Goal: Information Seeking & Learning: Learn about a topic

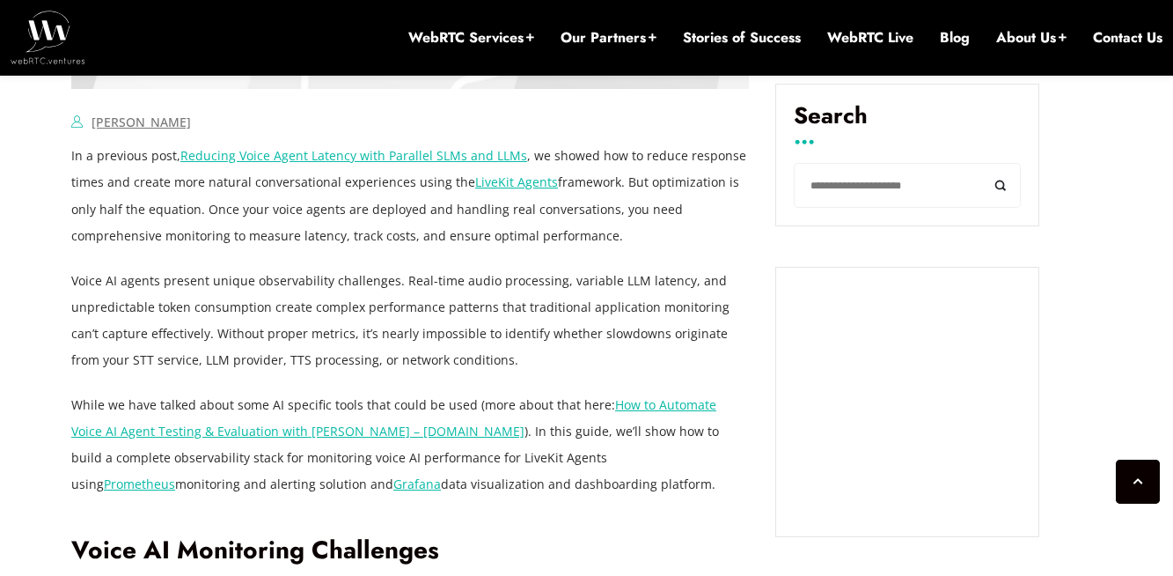
scroll to position [1207, 0]
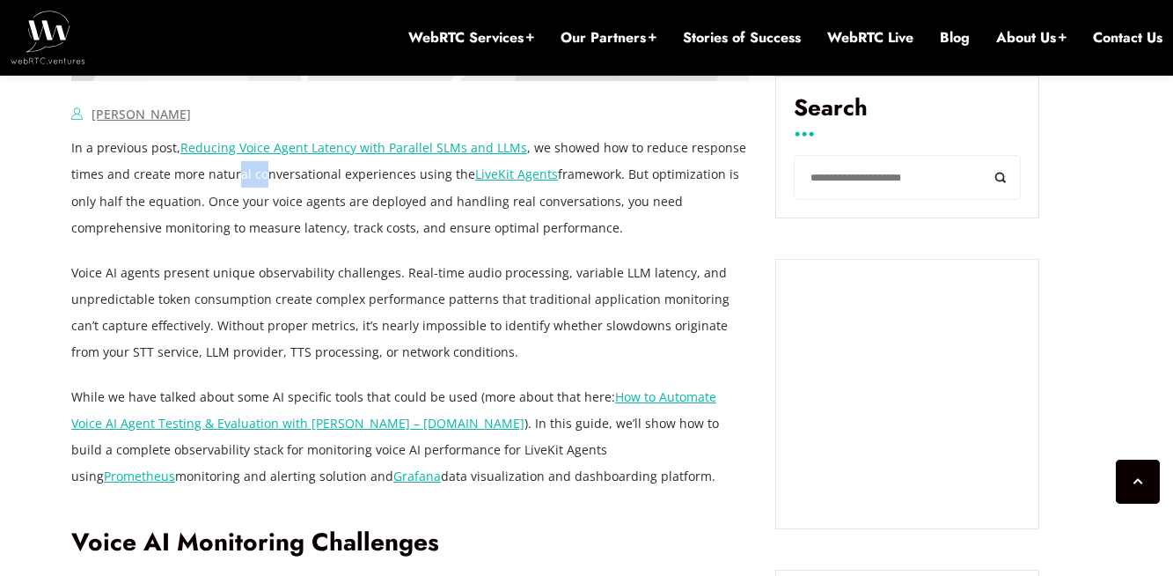
drag, startPoint x: 233, startPoint y: 173, endPoint x: 260, endPoint y: 183, distance: 28.1
click at [260, 183] on p "In a previous post, Reducing Voice Agent Latency with Parallel SLMs and LLMs , …" at bounding box center [410, 188] width 678 height 106
drag, startPoint x: 174, startPoint y: 228, endPoint x: 253, endPoint y: 232, distance: 79.3
click at [253, 232] on p "In a previous post, Reducing Voice Agent Latency with Parallel SLMs and LLMs , …" at bounding box center [410, 188] width 678 height 106
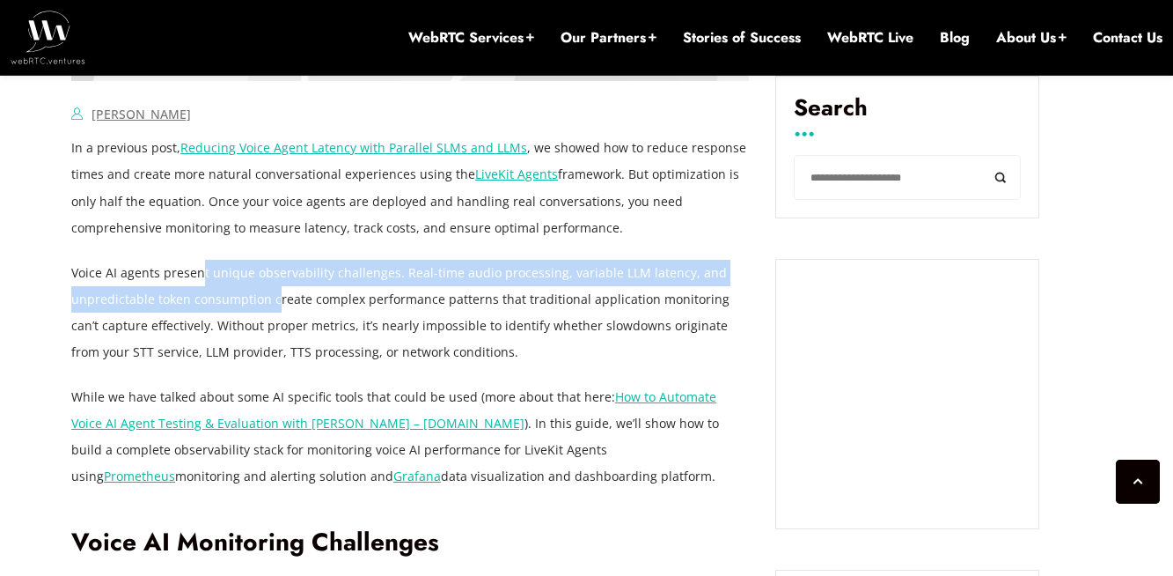
drag, startPoint x: 199, startPoint y: 276, endPoint x: 273, endPoint y: 286, distance: 74.6
click at [273, 286] on p "Voice AI agents present unique observability challenges. Real-time audio proces…" at bounding box center [410, 313] width 678 height 106
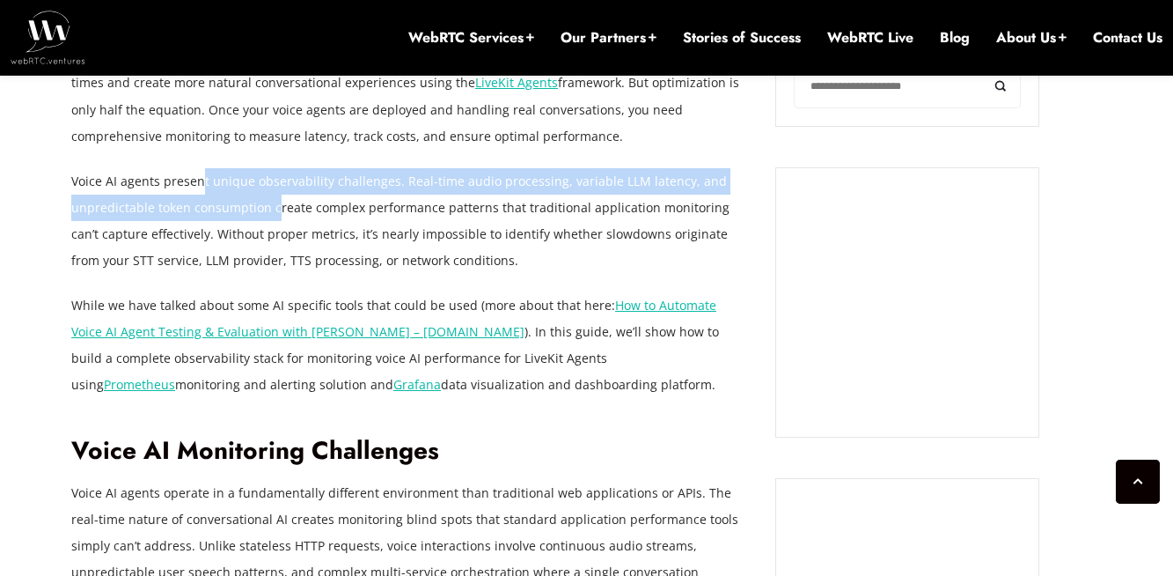
scroll to position [1308, 0]
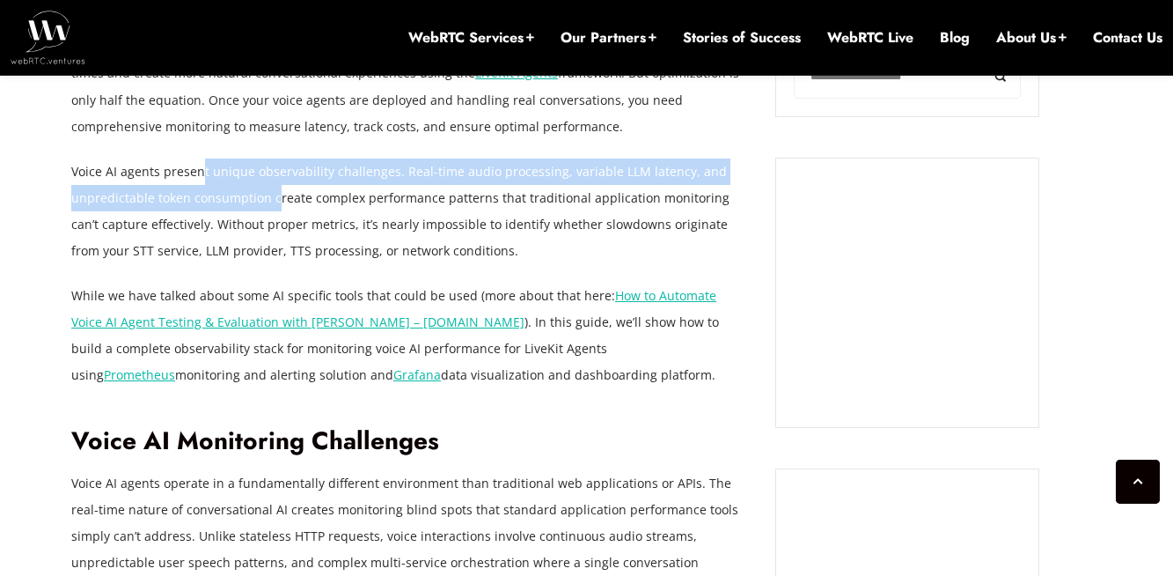
click at [241, 208] on p "Voice AI agents present unique observability challenges. Real-time audio proces…" at bounding box center [410, 211] width 678 height 106
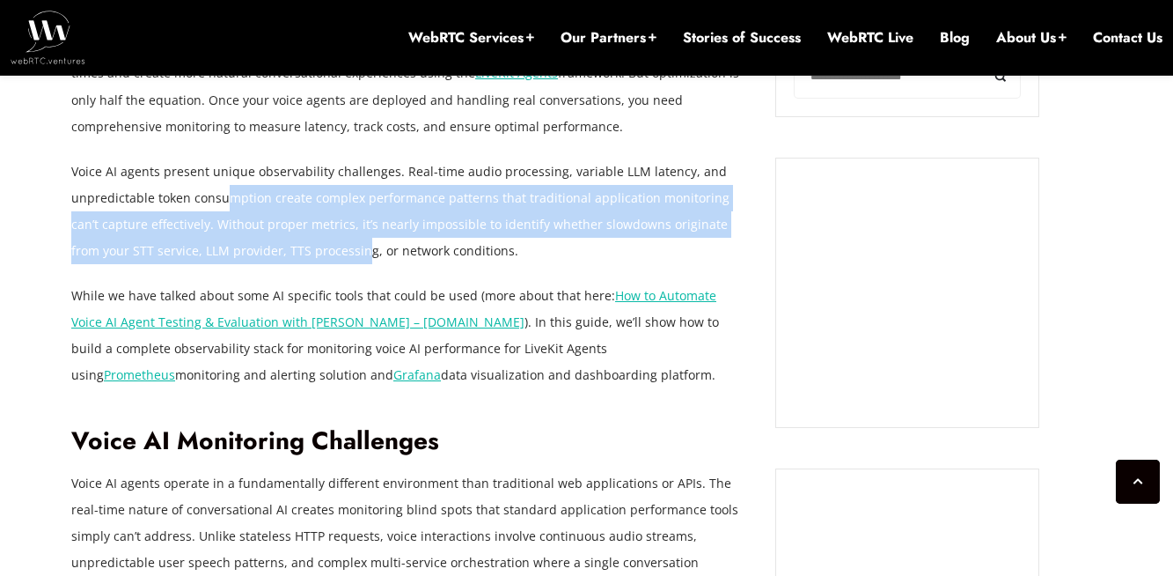
drag, startPoint x: 222, startPoint y: 203, endPoint x: 303, endPoint y: 243, distance: 90.1
click at [303, 243] on p "Voice AI agents present unique observability challenges. Real-time audio proces…" at bounding box center [410, 211] width 678 height 106
click at [317, 226] on p "Voice AI agents present unique observability challenges. Real-time audio proces…" at bounding box center [410, 211] width 678 height 106
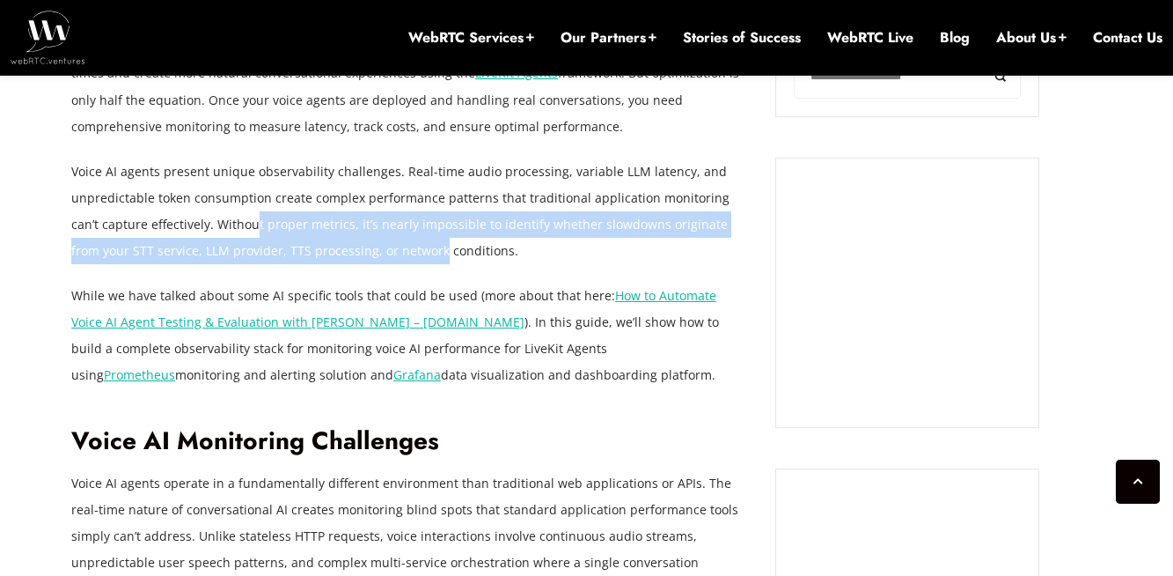
drag, startPoint x: 225, startPoint y: 219, endPoint x: 376, endPoint y: 238, distance: 151.6
click at [376, 238] on p "Voice AI agents present unique observability challenges. Real-time audio proces…" at bounding box center [410, 211] width 678 height 106
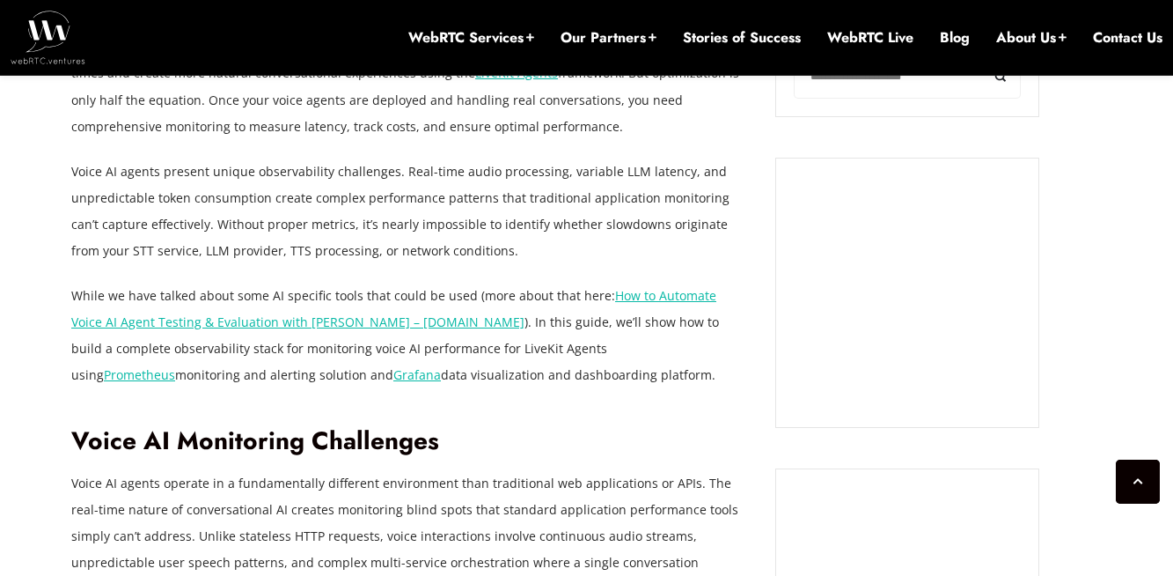
click at [377, 239] on p "Voice AI agents present unique observability challenges. Real-time audio proces…" at bounding box center [410, 211] width 678 height 106
drag, startPoint x: 302, startPoint y: 224, endPoint x: 476, endPoint y: 239, distance: 174.9
click at [476, 239] on p "Voice AI agents present unique observability challenges. Real-time audio proces…" at bounding box center [410, 211] width 678 height 106
click at [237, 221] on p "Voice AI agents present unique observability challenges. Real-time audio proces…" at bounding box center [410, 211] width 678 height 106
drag, startPoint x: 77, startPoint y: 252, endPoint x: 151, endPoint y: 260, distance: 75.2
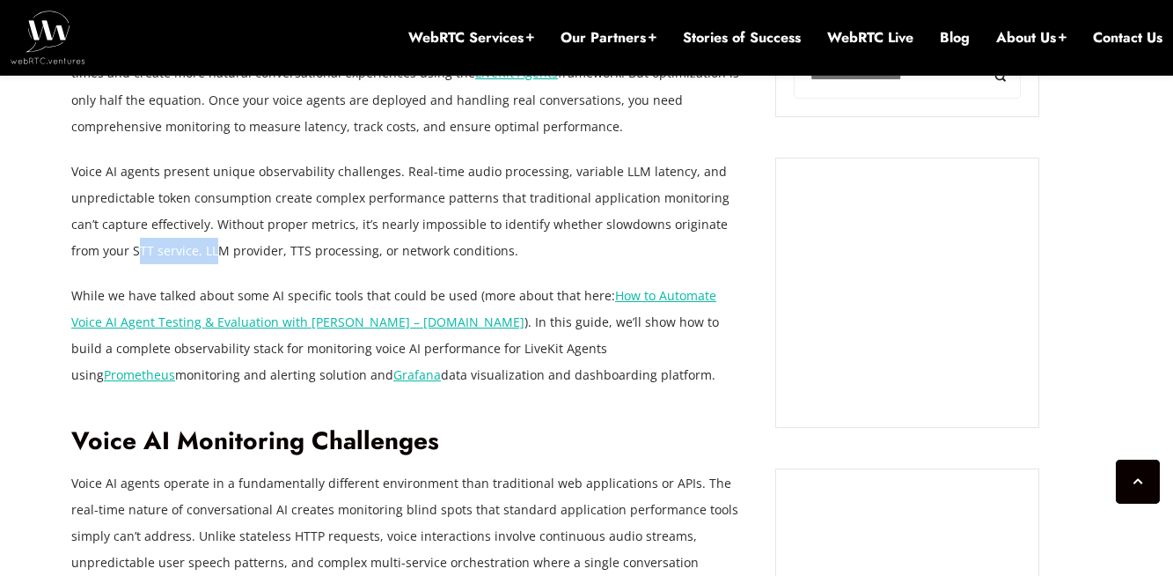
click at [151, 260] on p "Voice AI agents present unique observability challenges. Real-time audio proces…" at bounding box center [410, 211] width 678 height 106
click at [175, 256] on p "Voice AI agents present unique observability challenges. Real-time audio proces…" at bounding box center [410, 211] width 678 height 106
drag, startPoint x: 147, startPoint y: 252, endPoint x: 300, endPoint y: 257, distance: 153.2
click at [300, 257] on p "Voice AI agents present unique observability challenges. Real-time audio proces…" at bounding box center [410, 211] width 678 height 106
drag, startPoint x: 347, startPoint y: 253, endPoint x: 429, endPoint y: 259, distance: 82.0
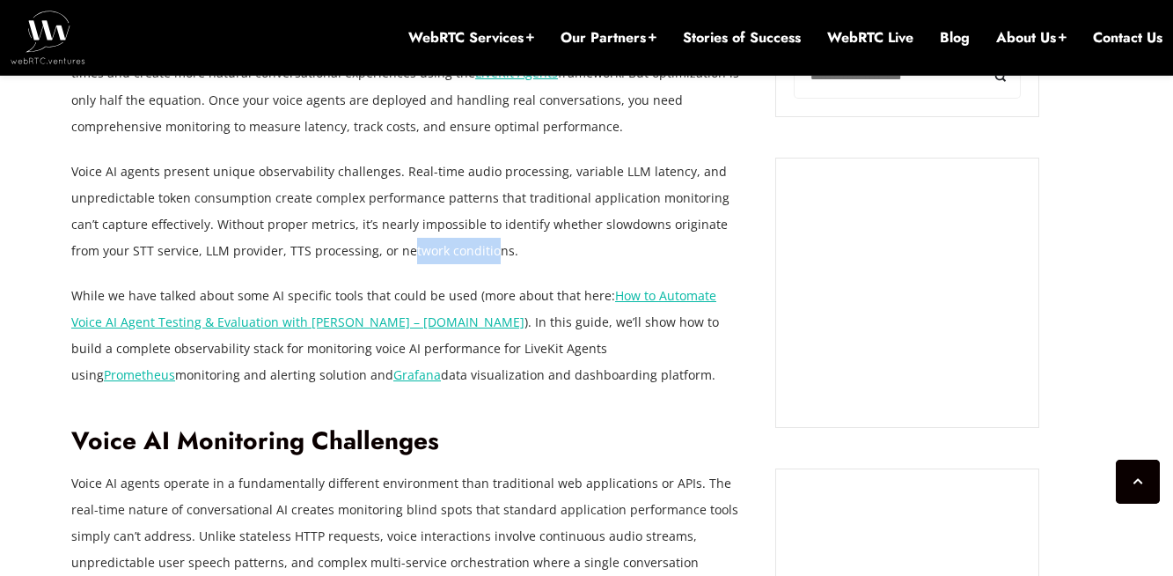
click at [429, 259] on p "Voice AI agents present unique observability challenges. Real-time audio proces…" at bounding box center [410, 211] width 678 height 106
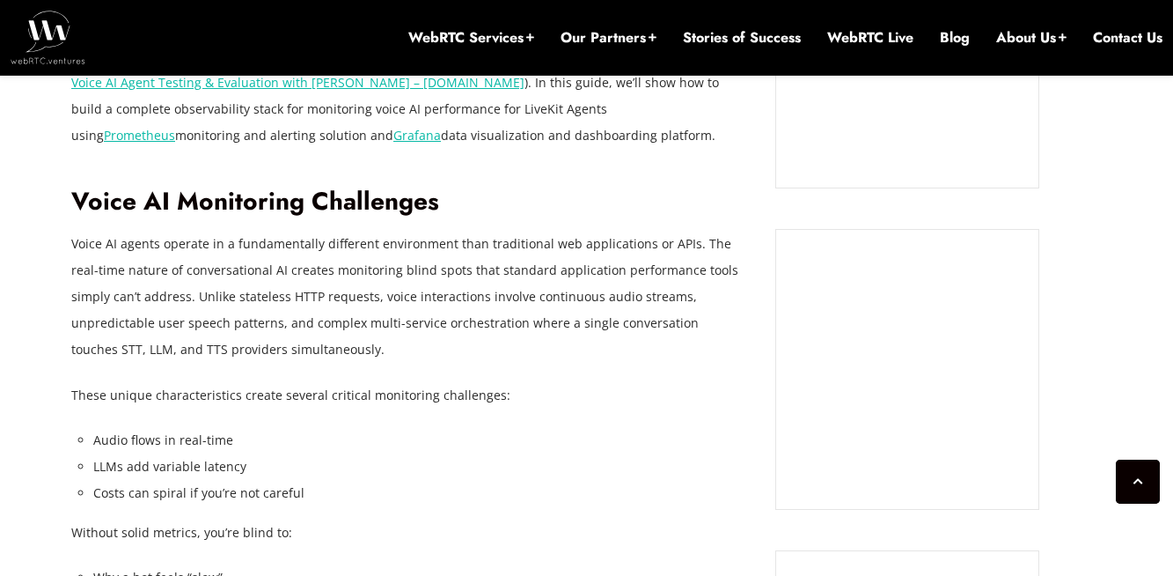
scroll to position [1556, 0]
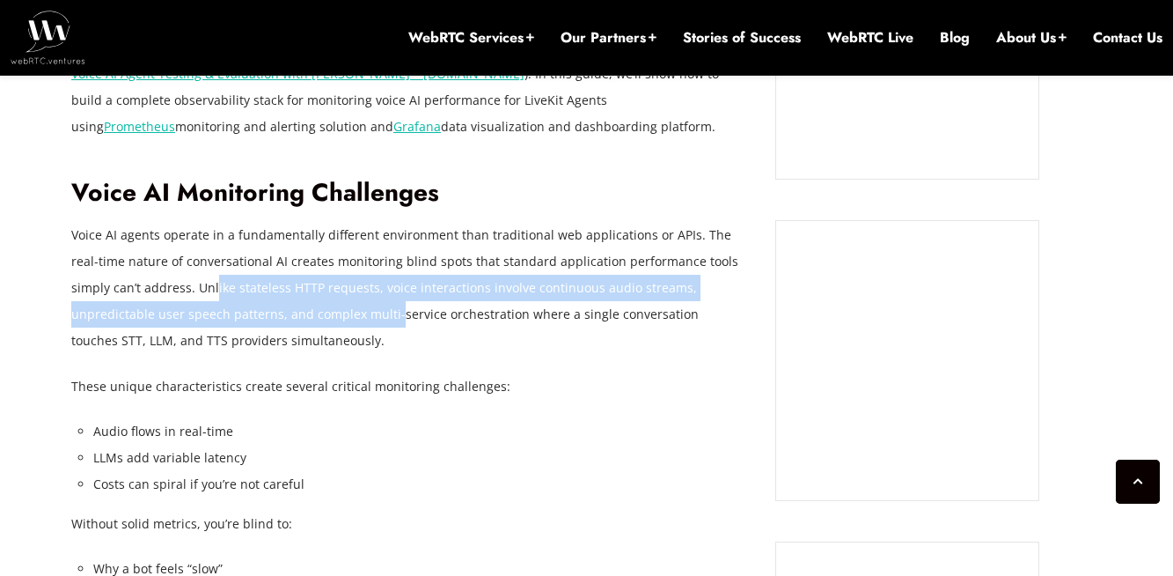
drag, startPoint x: 174, startPoint y: 291, endPoint x: 279, endPoint y: 301, distance: 105.2
click at [279, 301] on p "Voice AI agents operate in a fundamentally different environment than tradition…" at bounding box center [410, 288] width 678 height 132
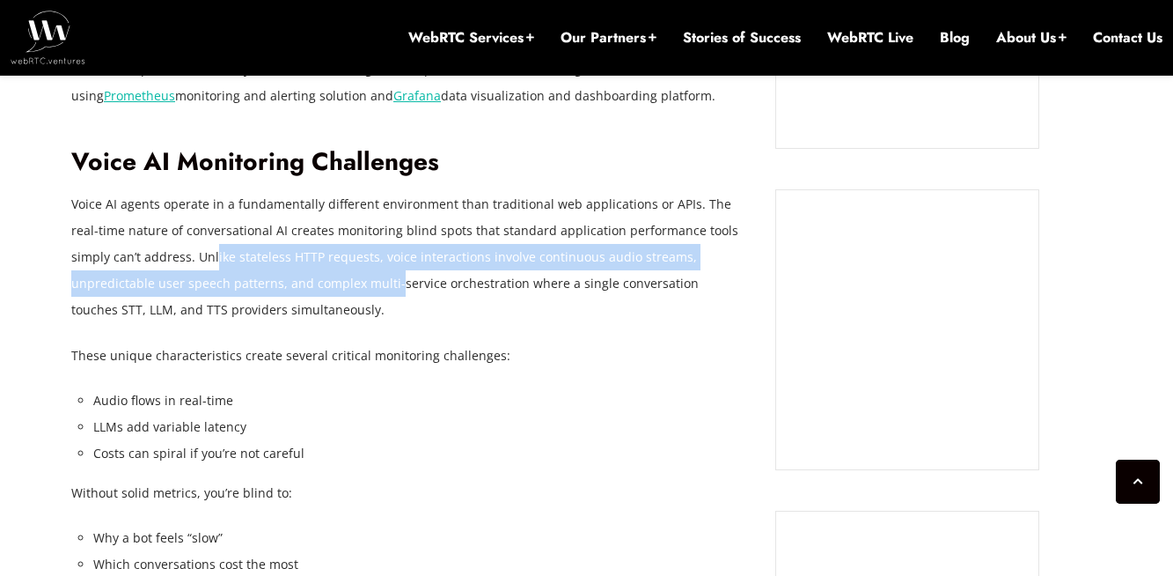
scroll to position [1603, 0]
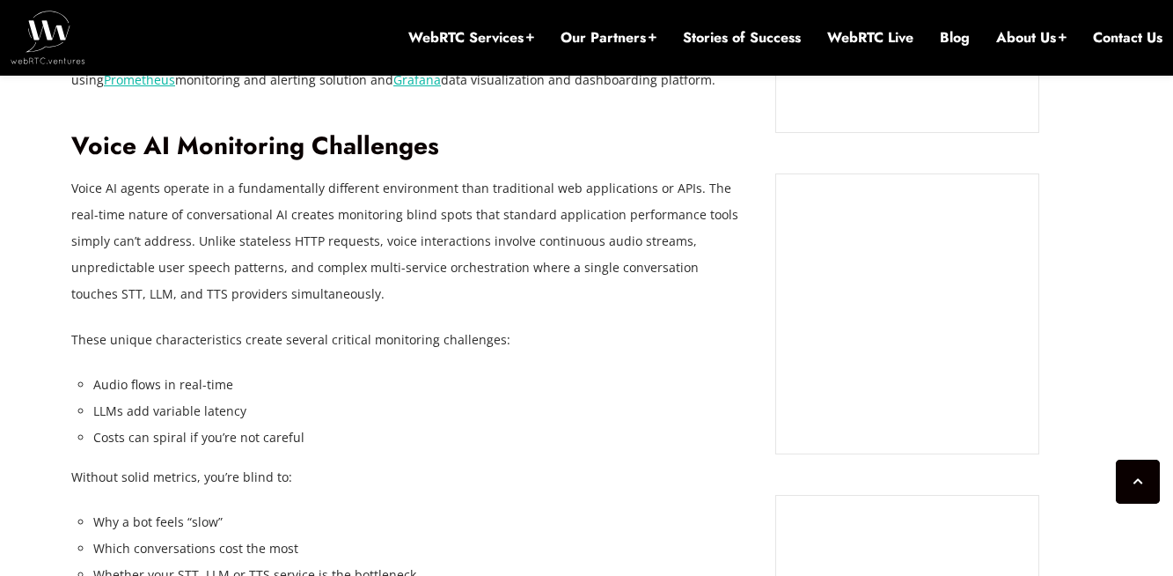
click at [272, 288] on p "Voice AI agents operate in a fundamentally different environment than tradition…" at bounding box center [410, 241] width 678 height 132
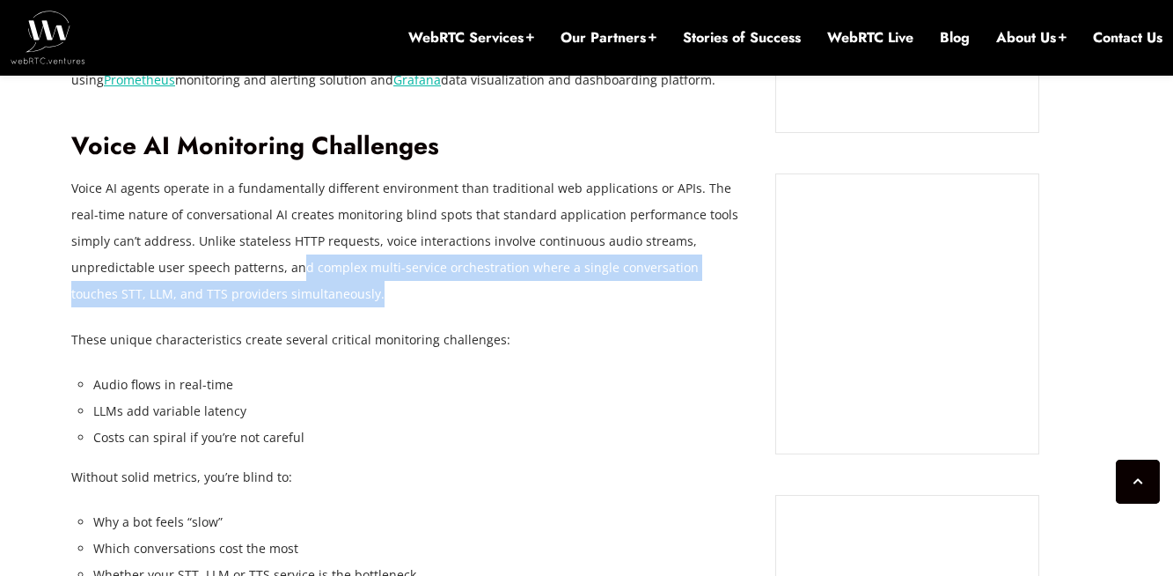
drag, startPoint x: 182, startPoint y: 260, endPoint x: 268, endPoint y: 297, distance: 93.8
click at [268, 297] on p "Voice AI agents operate in a fundamentally different environment than tradition…" at bounding box center [410, 241] width 678 height 132
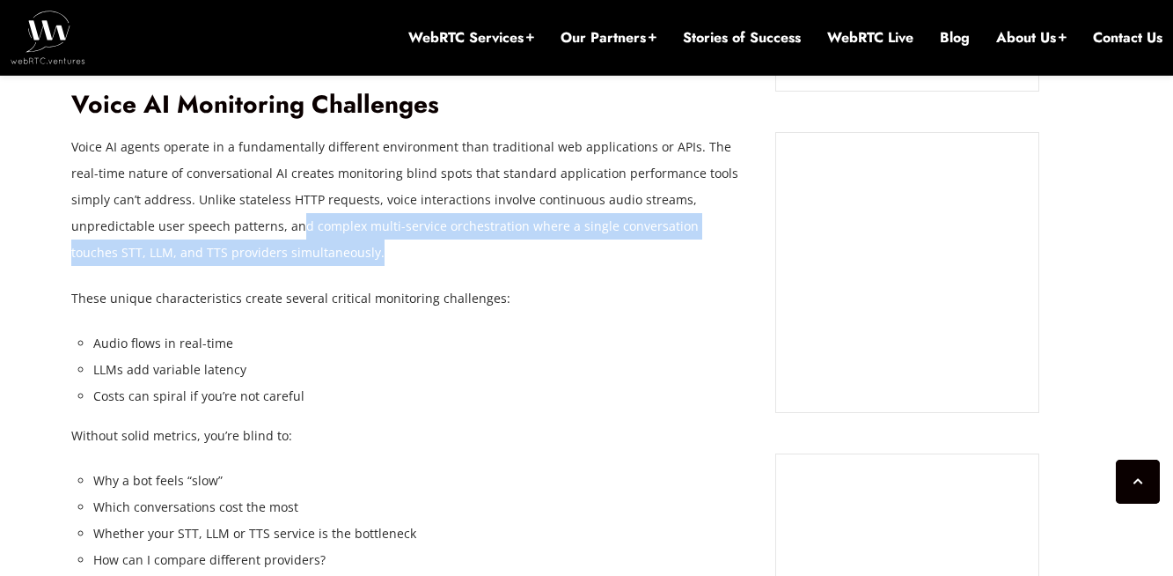
scroll to position [1704, 0]
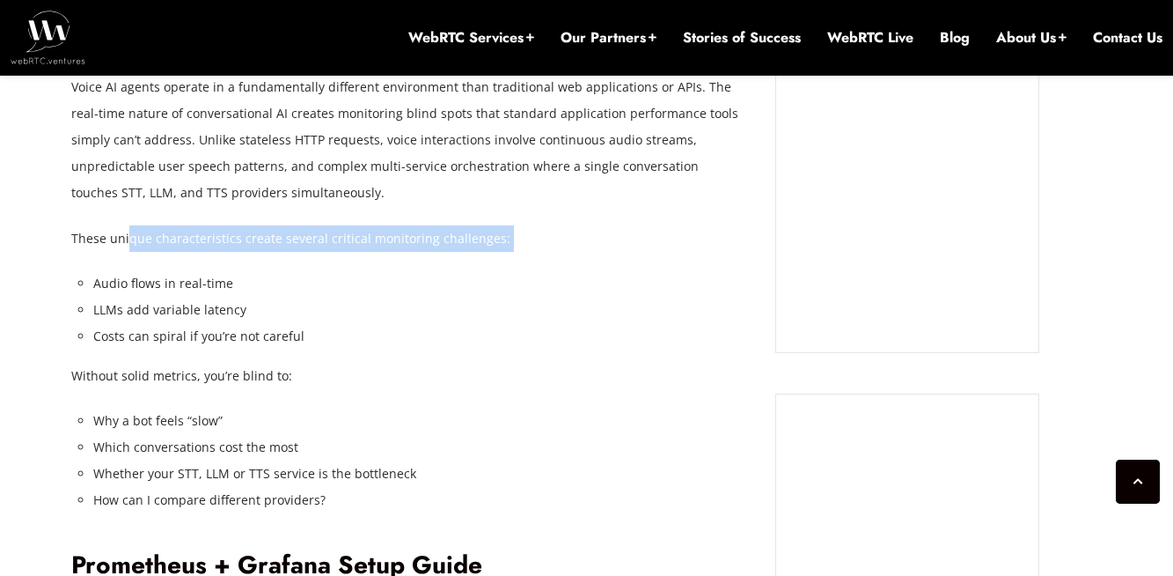
drag, startPoint x: 125, startPoint y: 230, endPoint x: 318, endPoint y: 252, distance: 194.0
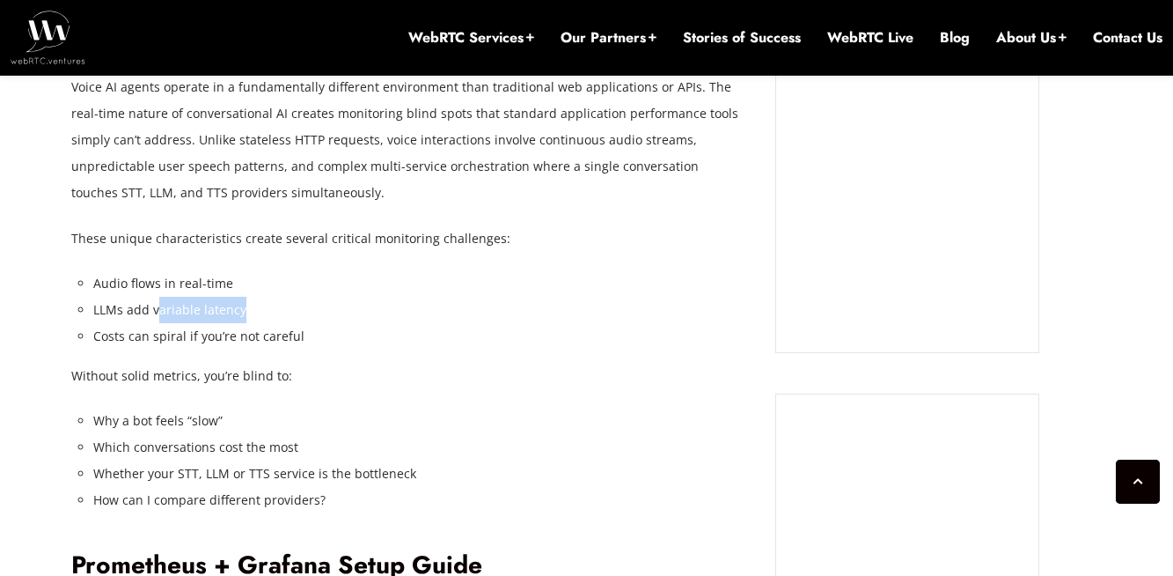
drag, startPoint x: 157, startPoint y: 308, endPoint x: 238, endPoint y: 319, distance: 81.8
click at [238, 319] on li "LLMs add variable latency" at bounding box center [421, 310] width 656 height 26
drag, startPoint x: 111, startPoint y: 343, endPoint x: 303, endPoint y: 343, distance: 191.8
click at [303, 343] on li "Costs can spiral if you’re not careful" at bounding box center [421, 336] width 656 height 26
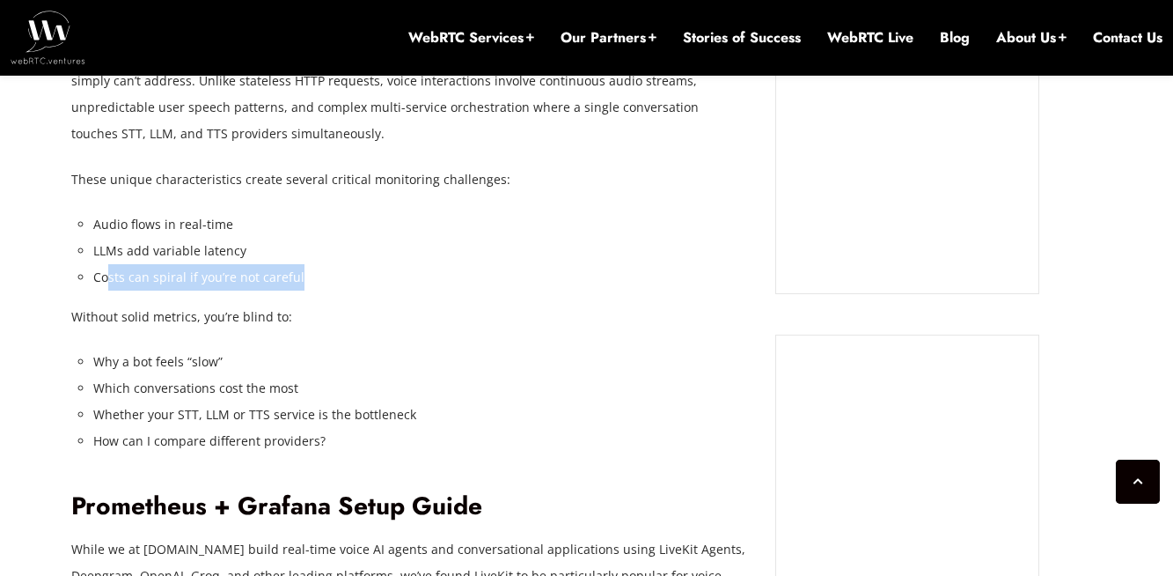
scroll to position [1794, 0]
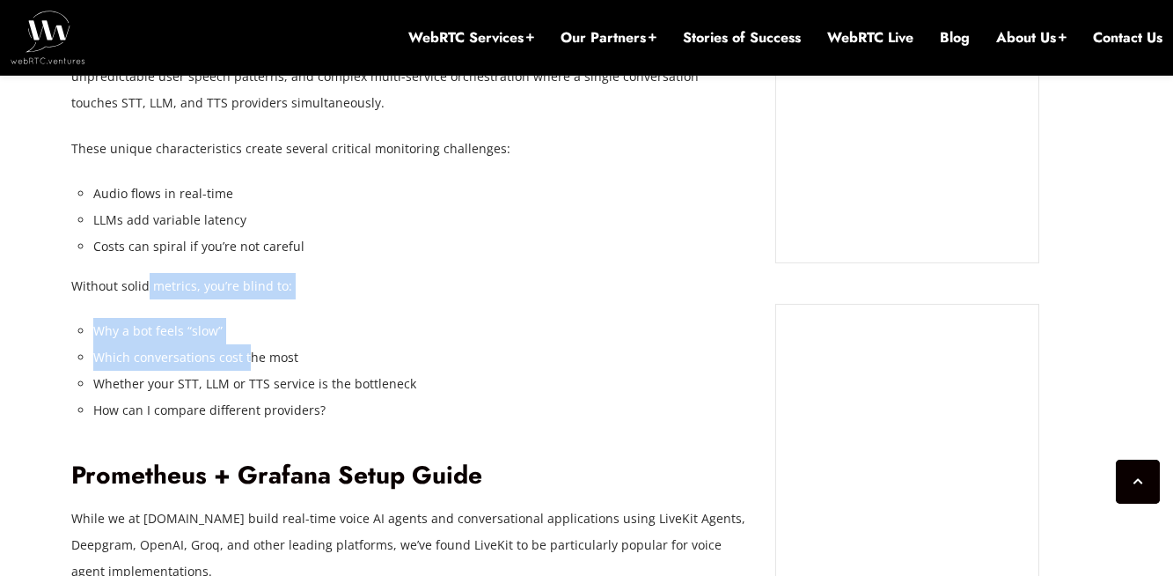
drag, startPoint x: 146, startPoint y: 282, endPoint x: 248, endPoint y: 344, distance: 119.7
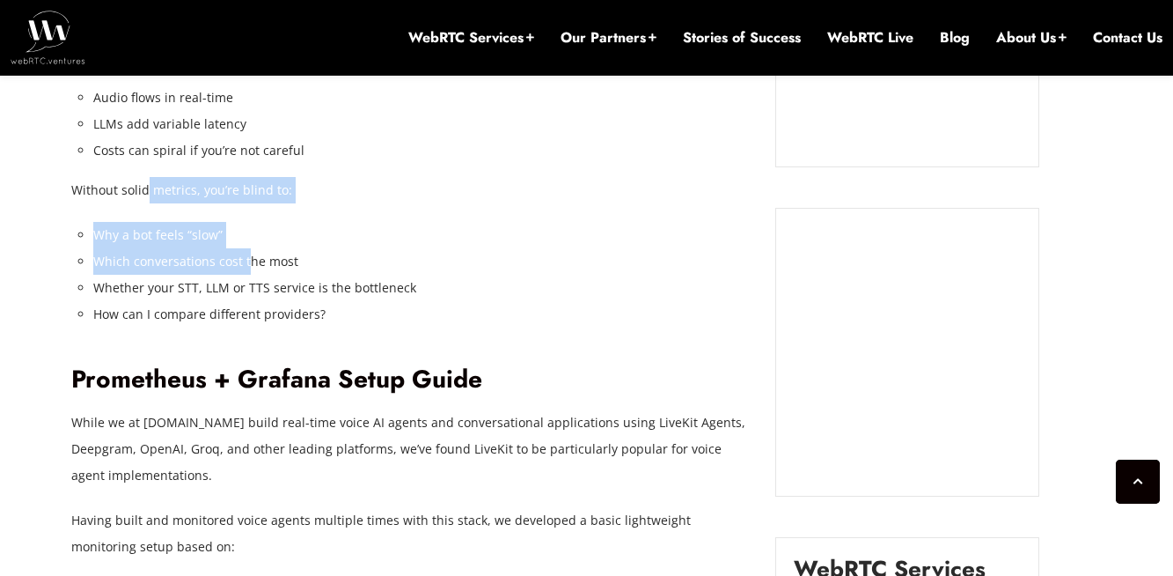
scroll to position [1903, 0]
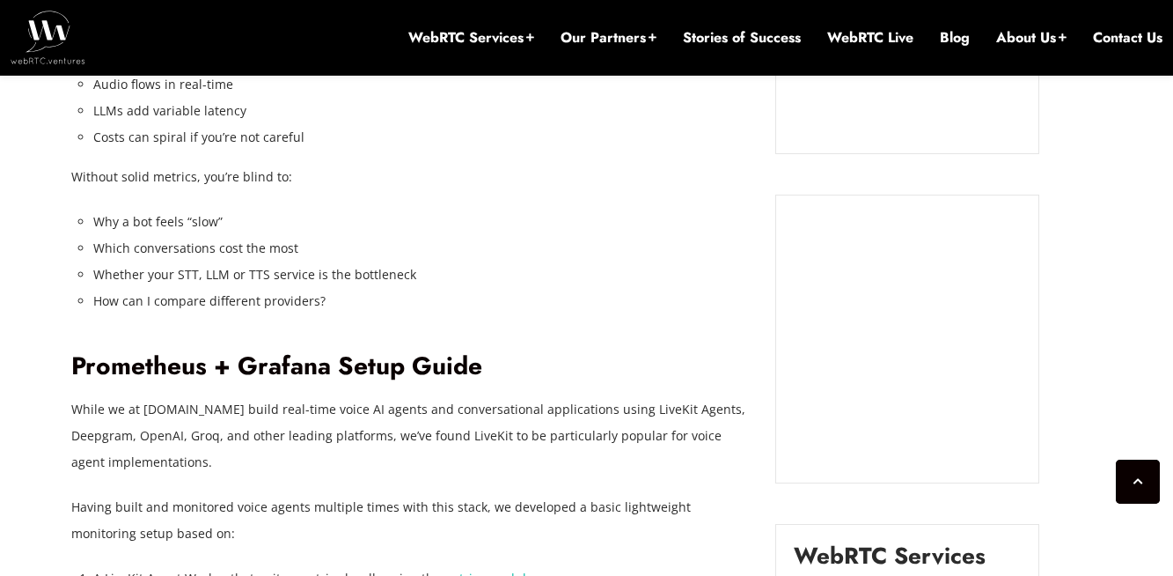
click at [201, 287] on li "Whether your STT, LLM or TTS service is the bottleneck" at bounding box center [421, 274] width 656 height 26
drag, startPoint x: 135, startPoint y: 252, endPoint x: 279, endPoint y: 259, distance: 144.5
click at [279, 259] on li "Which conversations cost the most" at bounding box center [421, 248] width 656 height 26
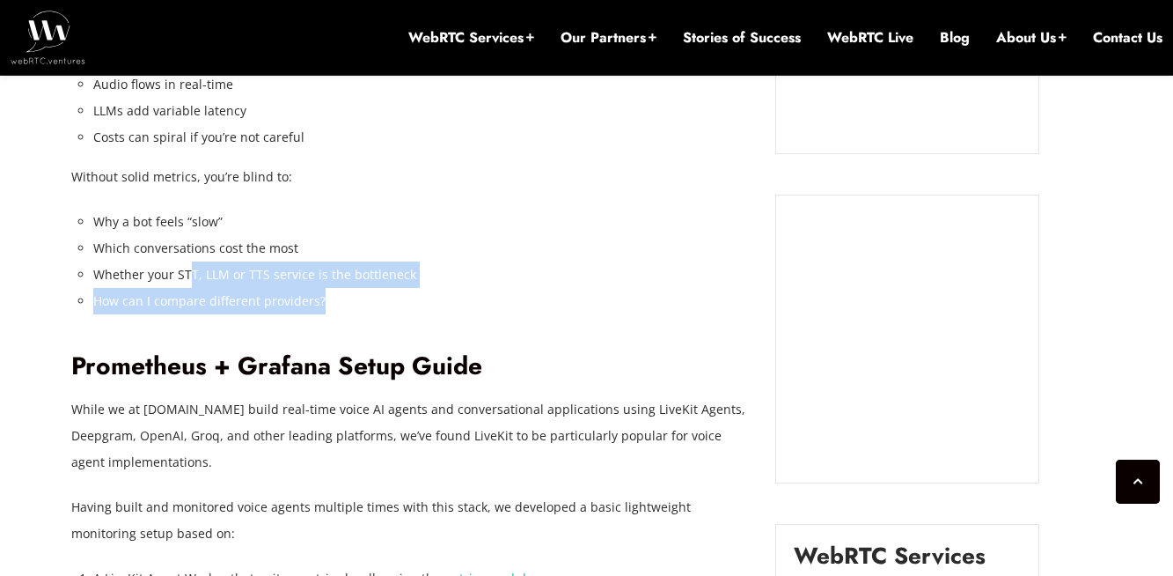
drag, startPoint x: 189, startPoint y: 276, endPoint x: 333, endPoint y: 288, distance: 143.9
click at [333, 288] on ul "Why a bot feels “slow” Which conversations cost the most Whether your STT, LLM …" at bounding box center [421, 262] width 656 height 106
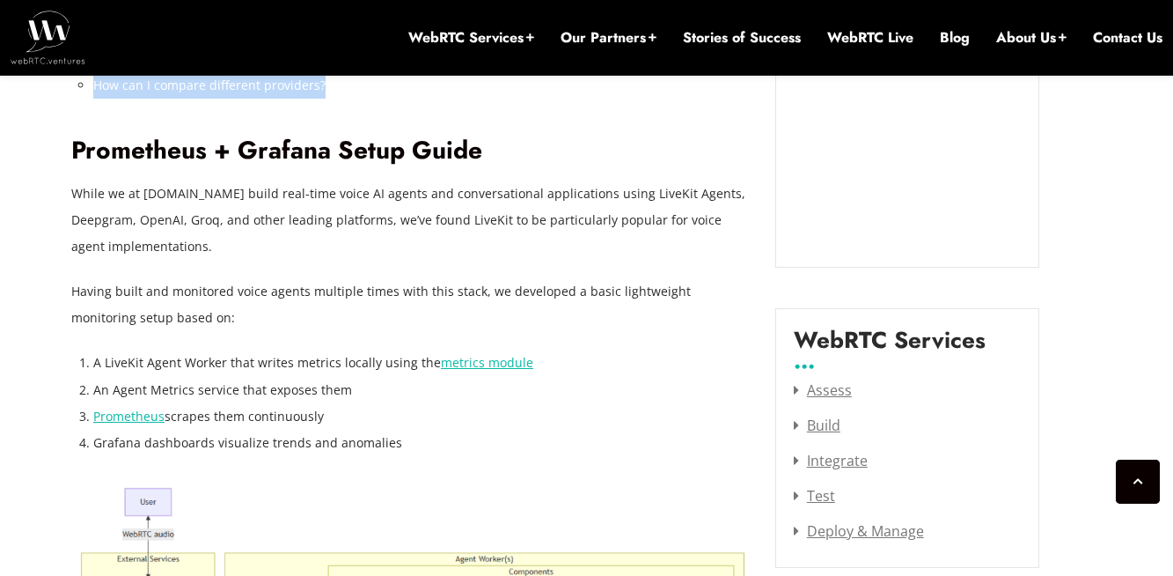
scroll to position [2134, 0]
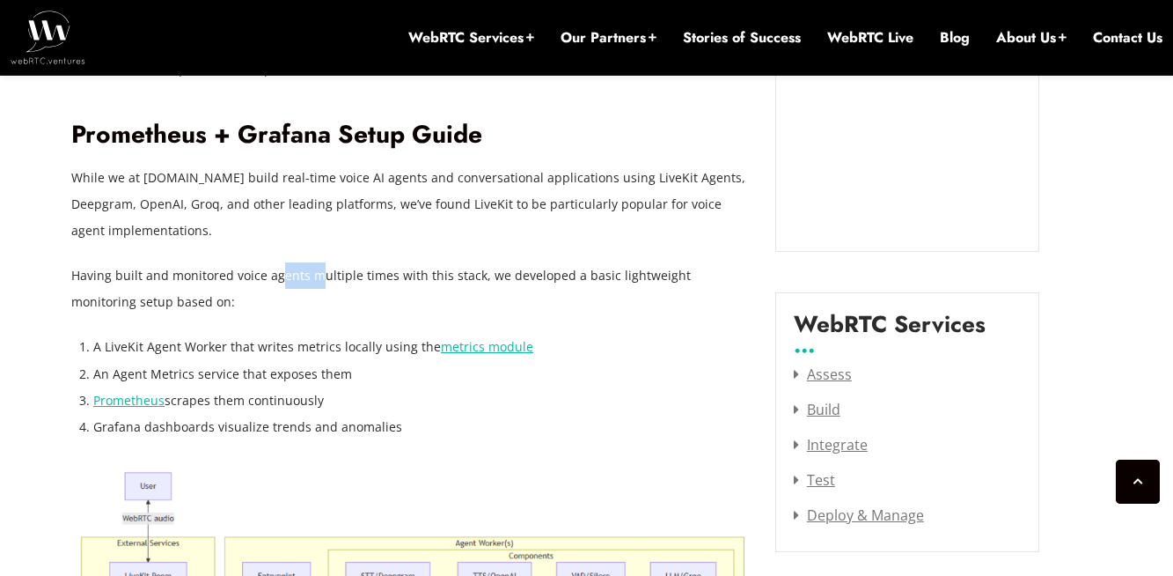
drag, startPoint x: 276, startPoint y: 278, endPoint x: 319, endPoint y: 282, distance: 42.5
click at [319, 282] on p "Having built and monitored voice agents multiple times with this stack, we deve…" at bounding box center [410, 288] width 678 height 53
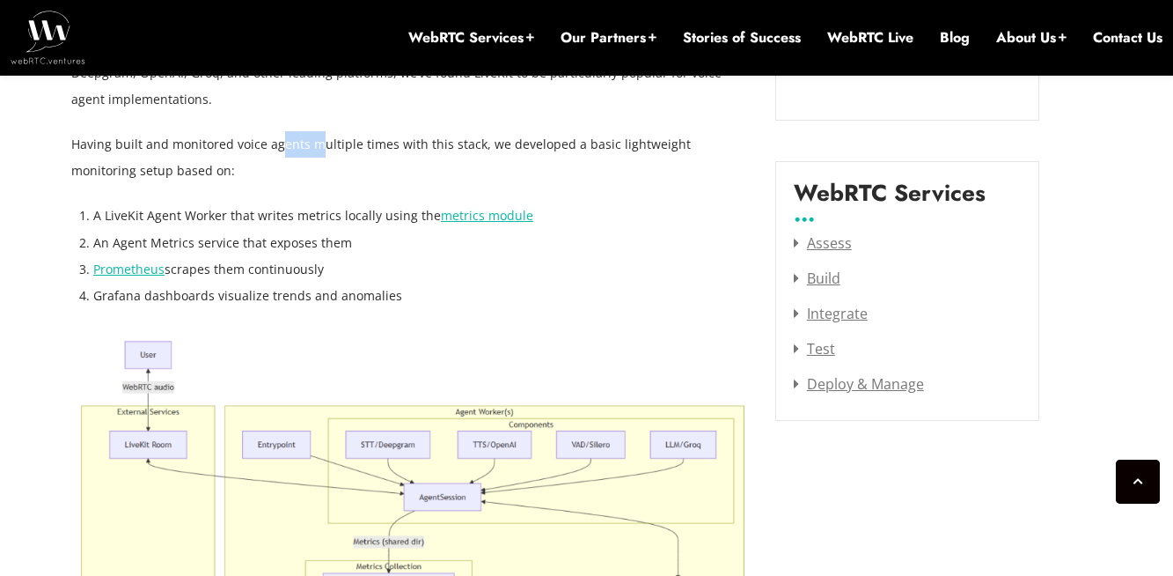
scroll to position [2271, 0]
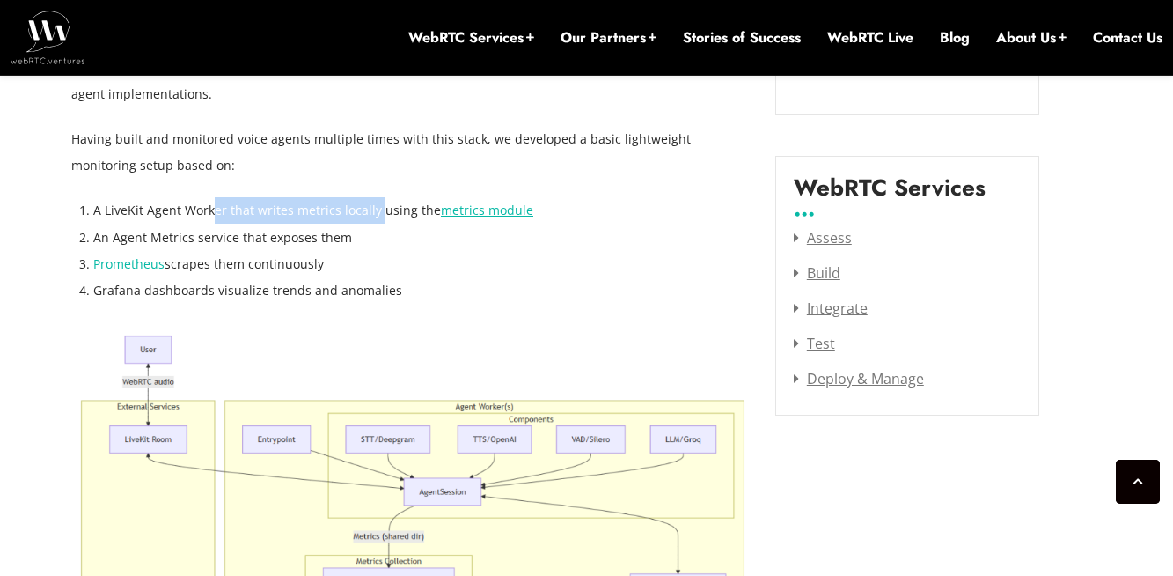
drag, startPoint x: 210, startPoint y: 209, endPoint x: 375, endPoint y: 216, distance: 164.7
click at [375, 216] on li "A LiveKit Agent Worker that writes metrics locally using the metrics module" at bounding box center [421, 210] width 656 height 26
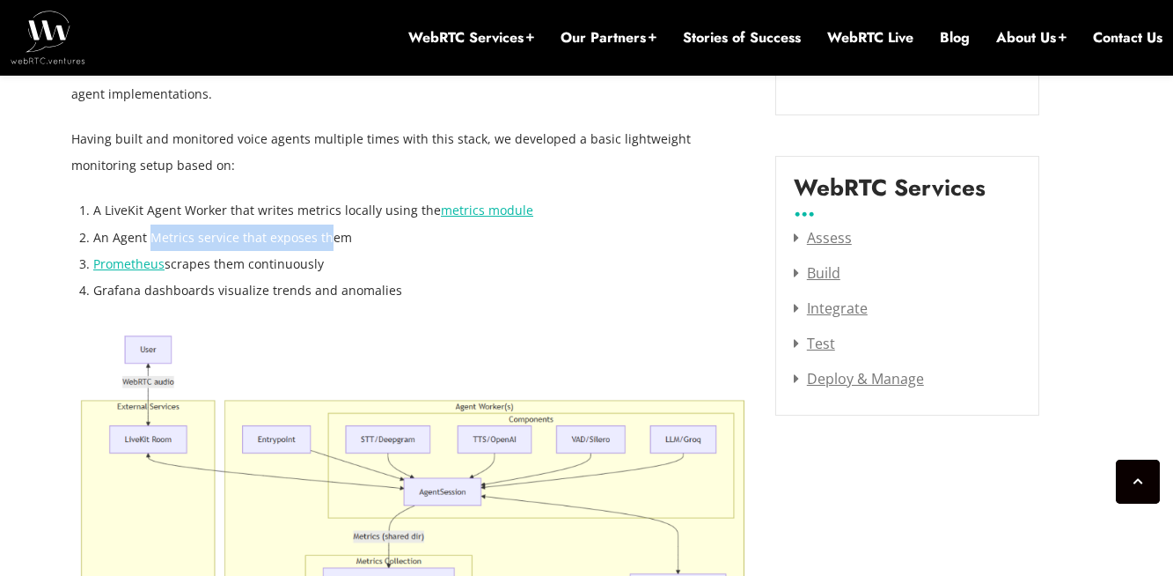
drag, startPoint x: 147, startPoint y: 239, endPoint x: 326, endPoint y: 240, distance: 178.7
click at [326, 240] on li "An Agent Metrics service that exposes them" at bounding box center [421, 237] width 656 height 26
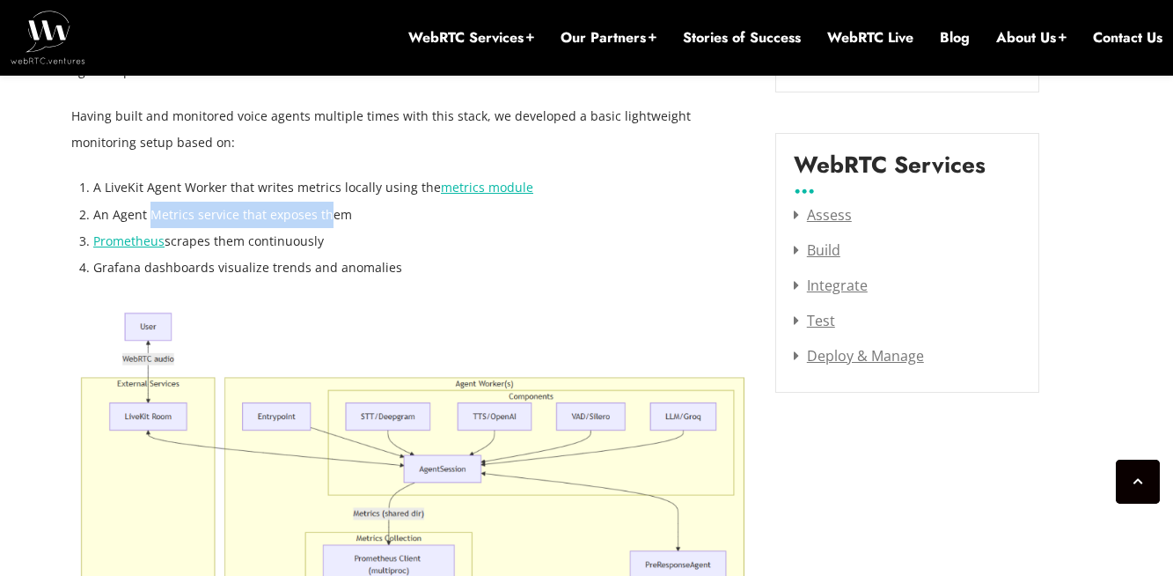
scroll to position [2314, 0]
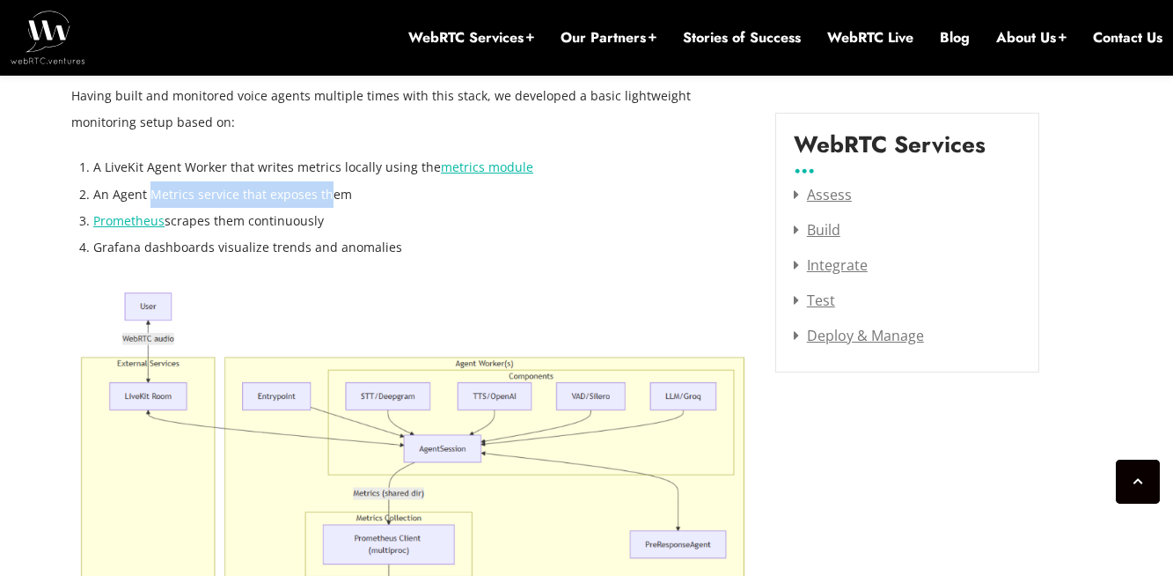
drag, startPoint x: 225, startPoint y: 222, endPoint x: 326, endPoint y: 225, distance: 100.4
click at [326, 225] on li "Prometheus scrapes them continuously" at bounding box center [421, 221] width 656 height 26
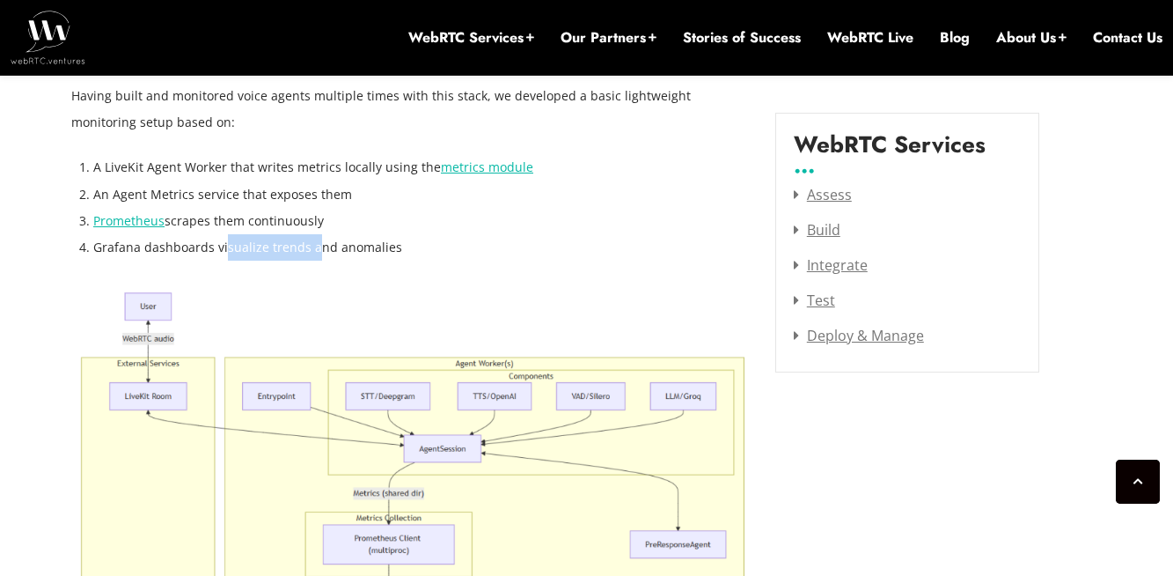
drag, startPoint x: 222, startPoint y: 247, endPoint x: 312, endPoint y: 255, distance: 91.0
click at [312, 255] on li "Grafana dashboards visualize trends and anomalies" at bounding box center [421, 247] width 656 height 26
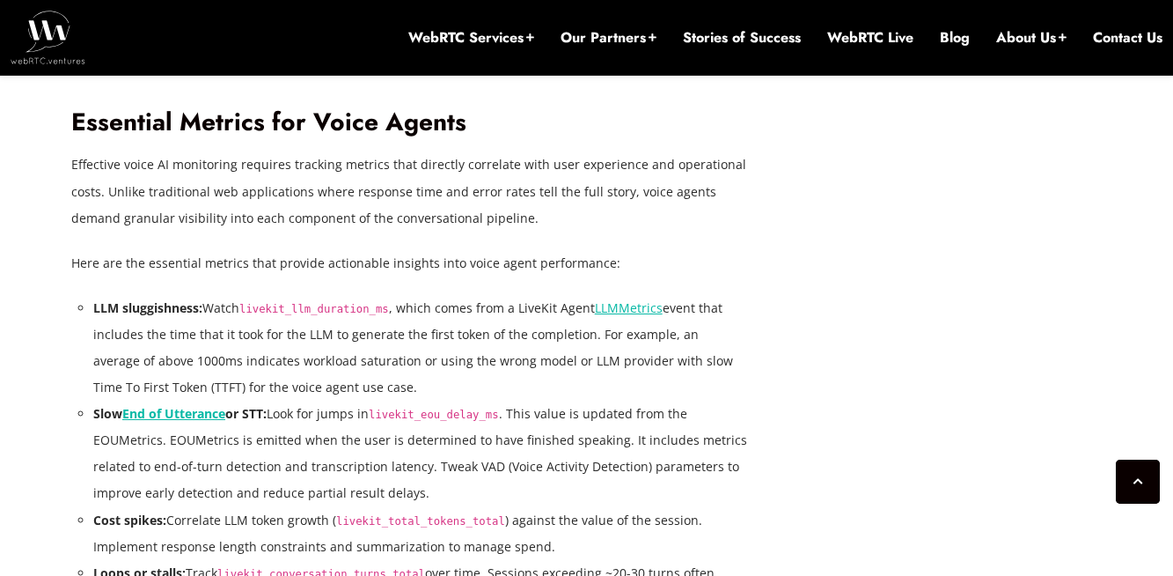
scroll to position [3313, 0]
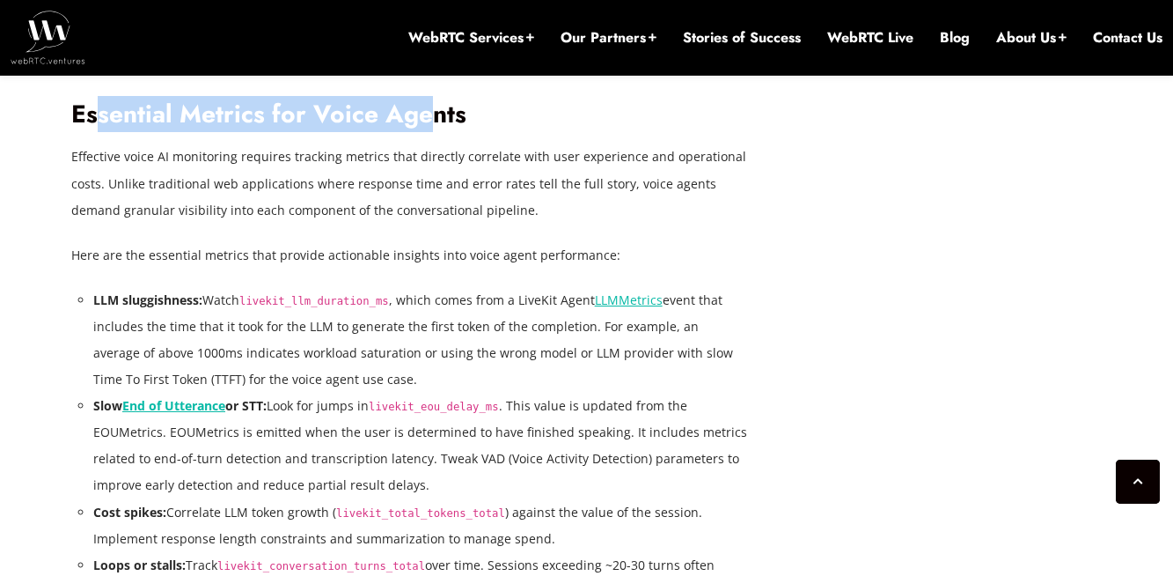
drag, startPoint x: 92, startPoint y: 109, endPoint x: 422, endPoint y: 114, distance: 330.0
click at [422, 114] on h2 "Essential Metrics for Voice Agents" at bounding box center [410, 114] width 678 height 31
click at [379, 121] on h2 "Essential Metrics for Voice Agents" at bounding box center [410, 114] width 678 height 31
drag, startPoint x: 77, startPoint y: 115, endPoint x: 463, endPoint y: 118, distance: 386.3
click at [463, 118] on h2 "Essential Metrics for Voice Agents" at bounding box center [410, 114] width 678 height 31
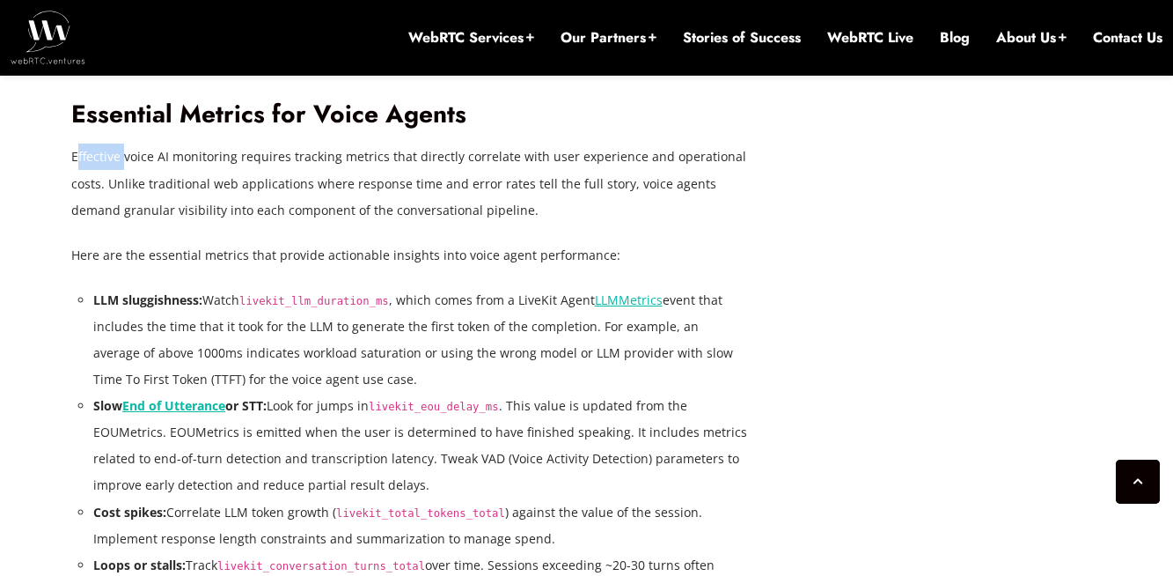
drag, startPoint x: 75, startPoint y: 160, endPoint x: 126, endPoint y: 153, distance: 51.5
click at [126, 153] on p "Effective voice AI monitoring requires tracking metrics that directly correlate…" at bounding box center [410, 182] width 678 height 79
drag, startPoint x: 423, startPoint y: 298, endPoint x: 529, endPoint y: 304, distance: 105.8
click at [529, 304] on li "LLM sluggishness: Watch livekit_llm_duration_ms , which comes from a LiveKit Ag…" at bounding box center [421, 340] width 656 height 106
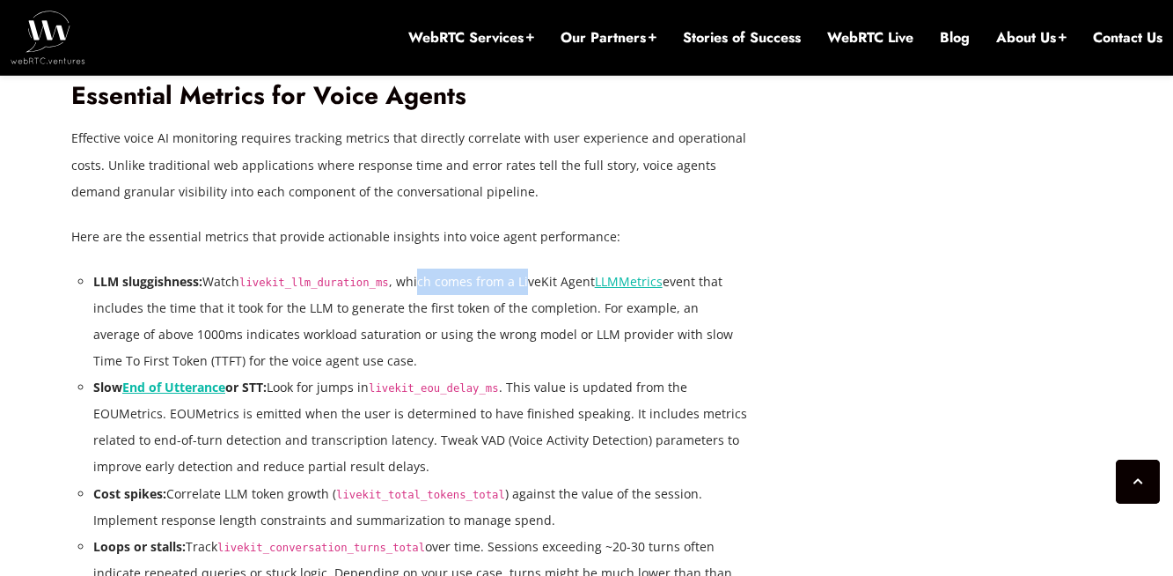
scroll to position [3334, 0]
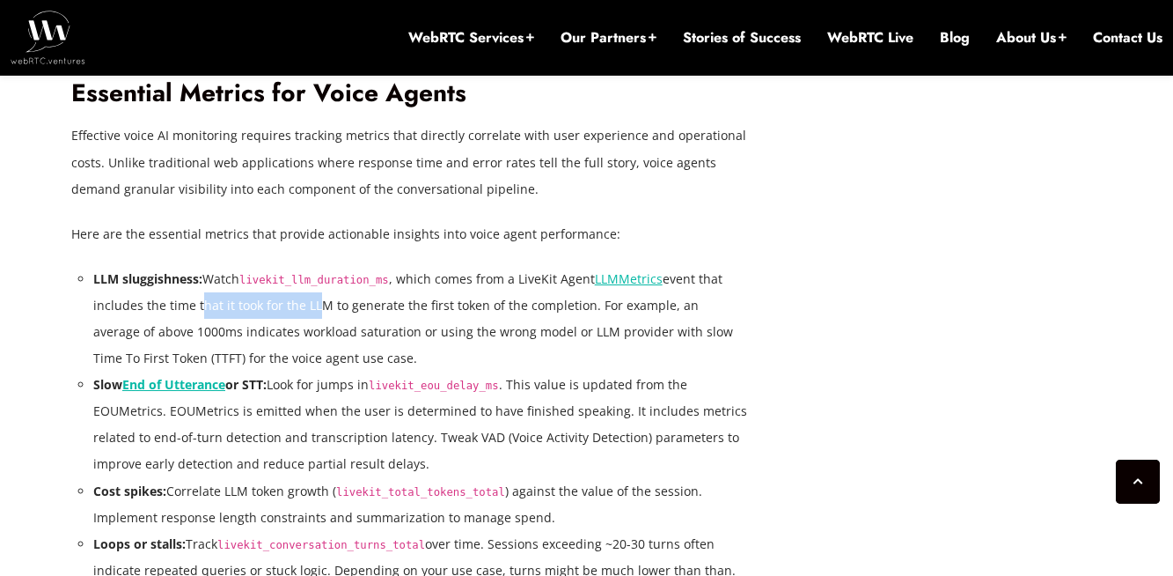
drag, startPoint x: 194, startPoint y: 306, endPoint x: 312, endPoint y: 313, distance: 118.1
click at [312, 313] on li "LLM sluggishness: Watch livekit_llm_duration_ms , which comes from a LiveKit Ag…" at bounding box center [421, 319] width 656 height 106
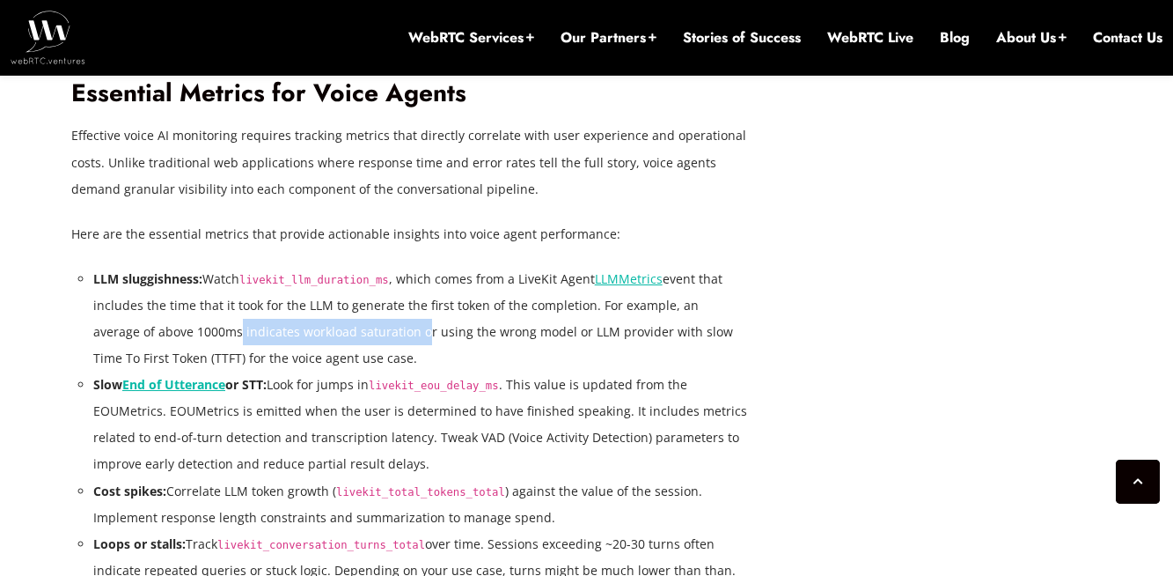
drag, startPoint x: 165, startPoint y: 329, endPoint x: 354, endPoint y: 341, distance: 188.7
click at [354, 341] on li "LLM sluggishness: Watch livekit_llm_duration_ms , which comes from a LiveKit Ag…" at bounding box center [421, 319] width 656 height 106
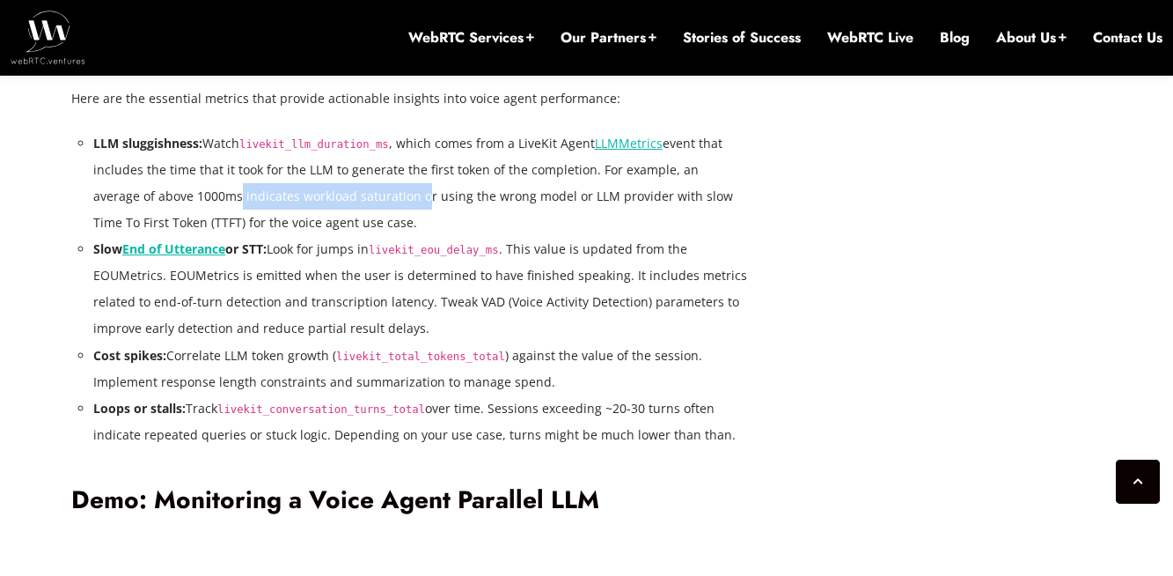
scroll to position [3473, 0]
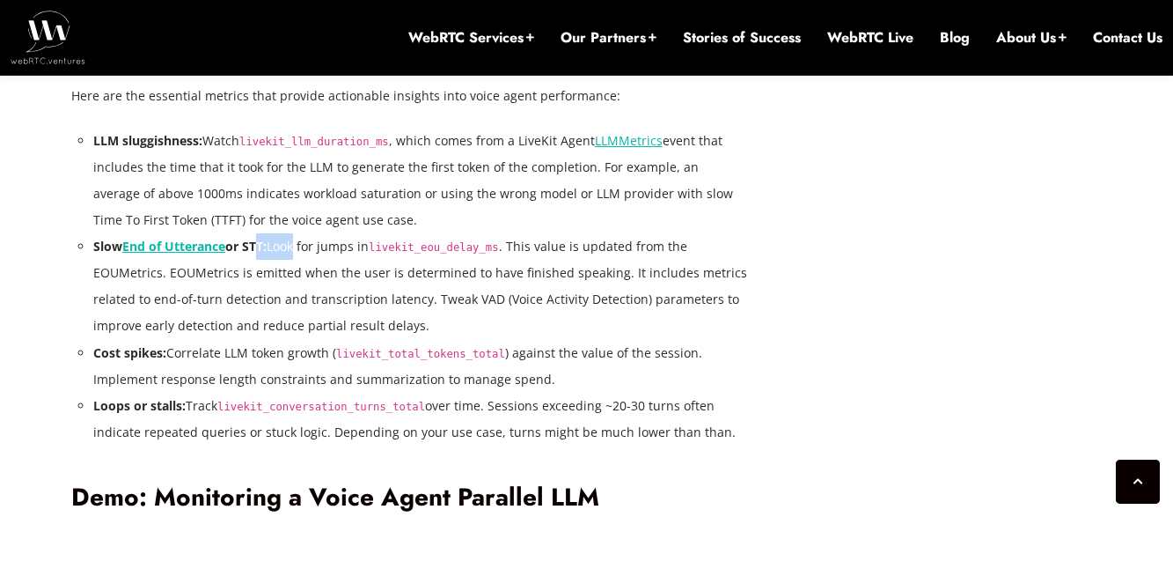
drag, startPoint x: 255, startPoint y: 246, endPoint x: 300, endPoint y: 247, distance: 44.9
click at [300, 247] on li "Slow End of Utterance or STT: Look for jumps in livekit_eou_delay_ms . This val…" at bounding box center [421, 286] width 656 height 106
drag, startPoint x: 533, startPoint y: 246, endPoint x: 652, endPoint y: 253, distance: 119.0
click at [652, 253] on li "Slow End of Utterance or STT: Look for jumps in livekit_eou_delay_ms . This val…" at bounding box center [421, 286] width 656 height 106
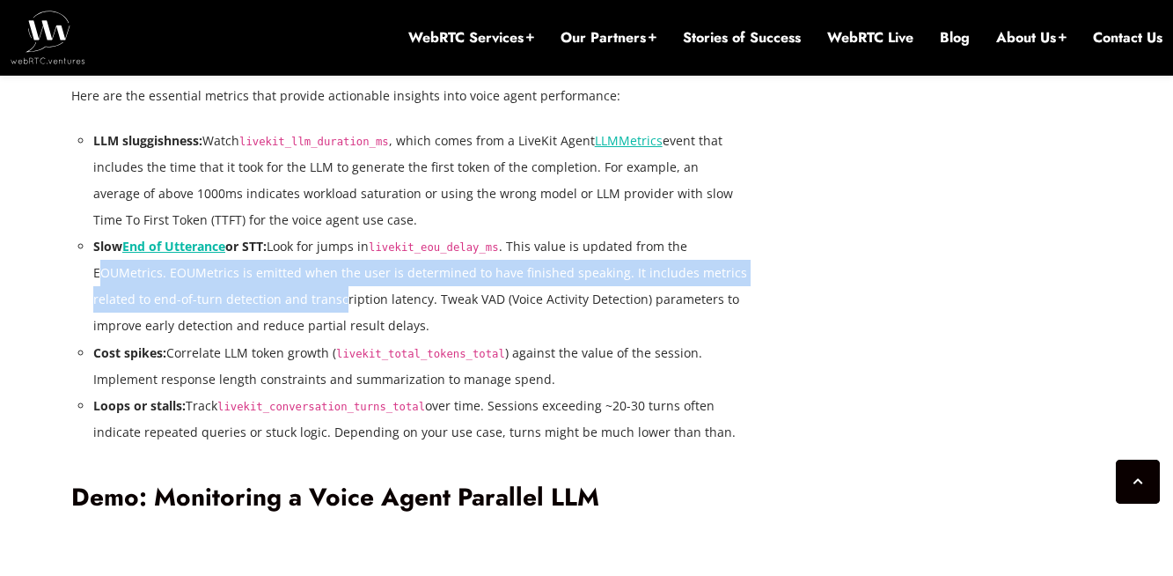
drag, startPoint x: 97, startPoint y: 273, endPoint x: 341, endPoint y: 296, distance: 245.7
click at [341, 296] on li "Slow End of Utterance or STT: Look for jumps in livekit_eou_delay_ms . This val…" at bounding box center [421, 286] width 656 height 106
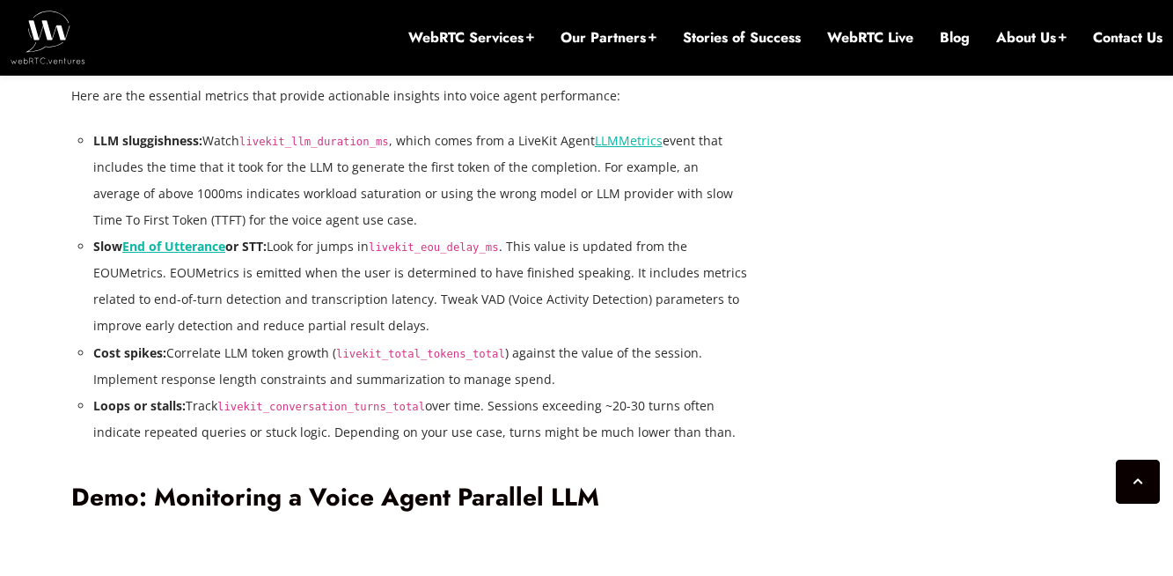
click at [357, 301] on li "Slow End of Utterance or STT: Look for jumps in livekit_eou_delay_ms . This val…" at bounding box center [421, 286] width 656 height 106
drag, startPoint x: 231, startPoint y: 300, endPoint x: 429, endPoint y: 308, distance: 197.3
click at [429, 308] on li "Slow End of Utterance or STT: Look for jumps in livekit_eou_delay_ms . This val…" at bounding box center [421, 286] width 656 height 106
click at [444, 304] on li "Slow End of Utterance or STT: Look for jumps in livekit_eou_delay_ms . This val…" at bounding box center [421, 286] width 656 height 106
drag, startPoint x: 139, startPoint y: 300, endPoint x: 386, endPoint y: 300, distance: 247.3
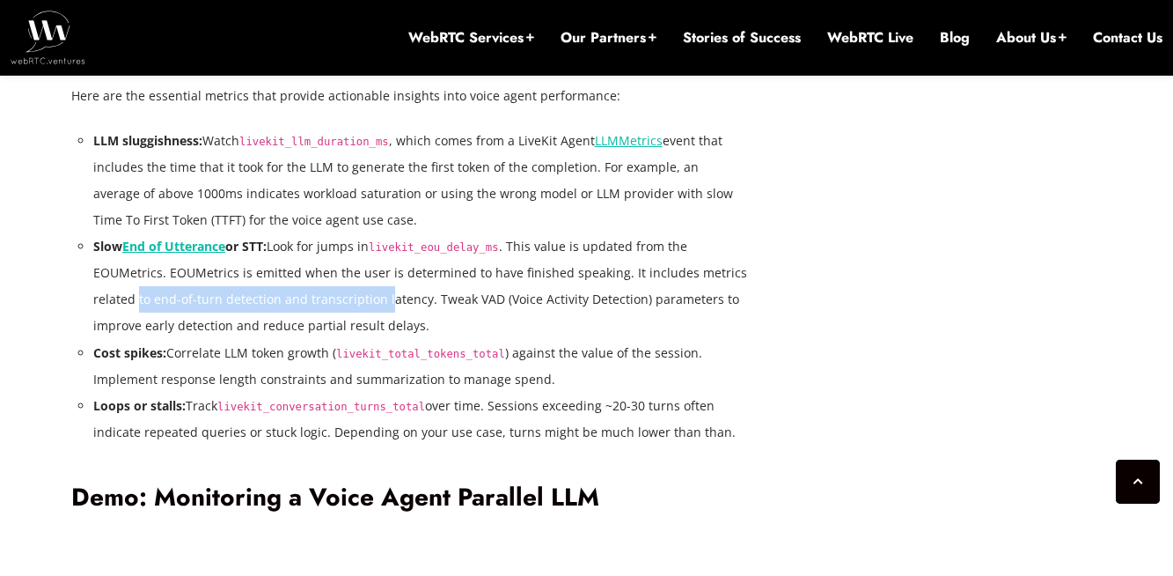
click at [386, 300] on li "Slow End of Utterance or STT: Look for jumps in livekit_eou_delay_ms . This val…" at bounding box center [421, 286] width 656 height 106
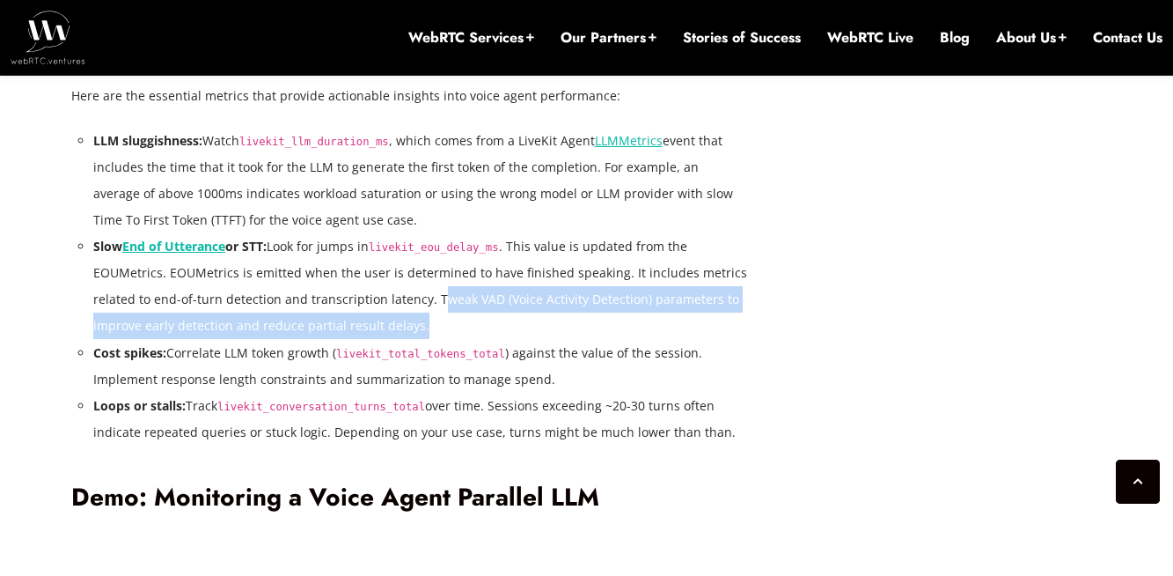
drag, startPoint x: 431, startPoint y: 297, endPoint x: 500, endPoint y: 315, distance: 70.9
click at [500, 315] on li "Slow End of Utterance or STT: Look for jumps in livekit_eou_delay_ms . This val…" at bounding box center [421, 286] width 656 height 106
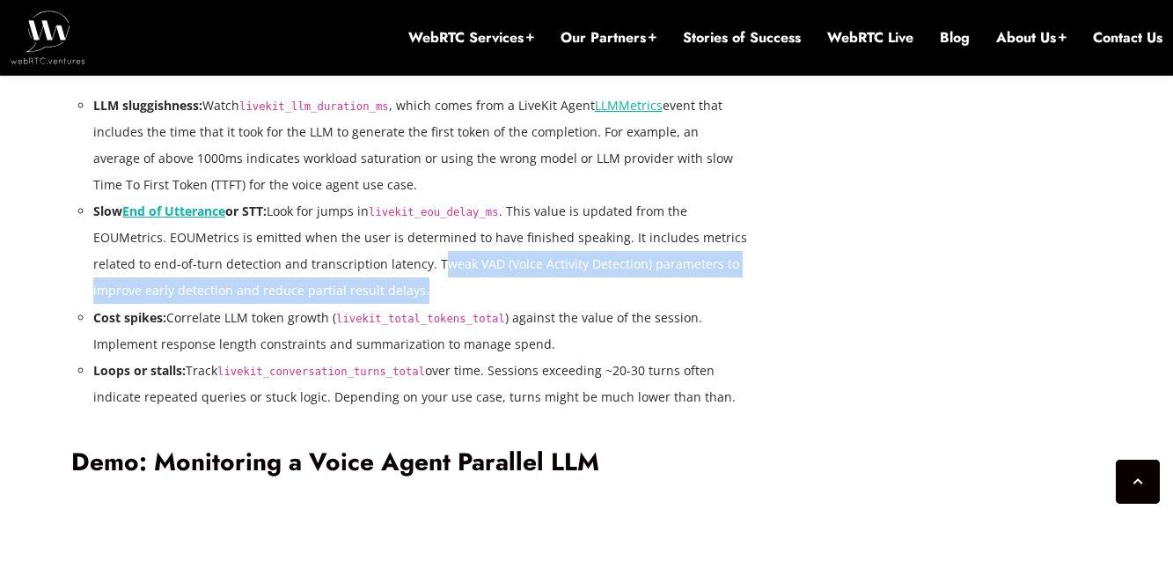
scroll to position [3510, 0]
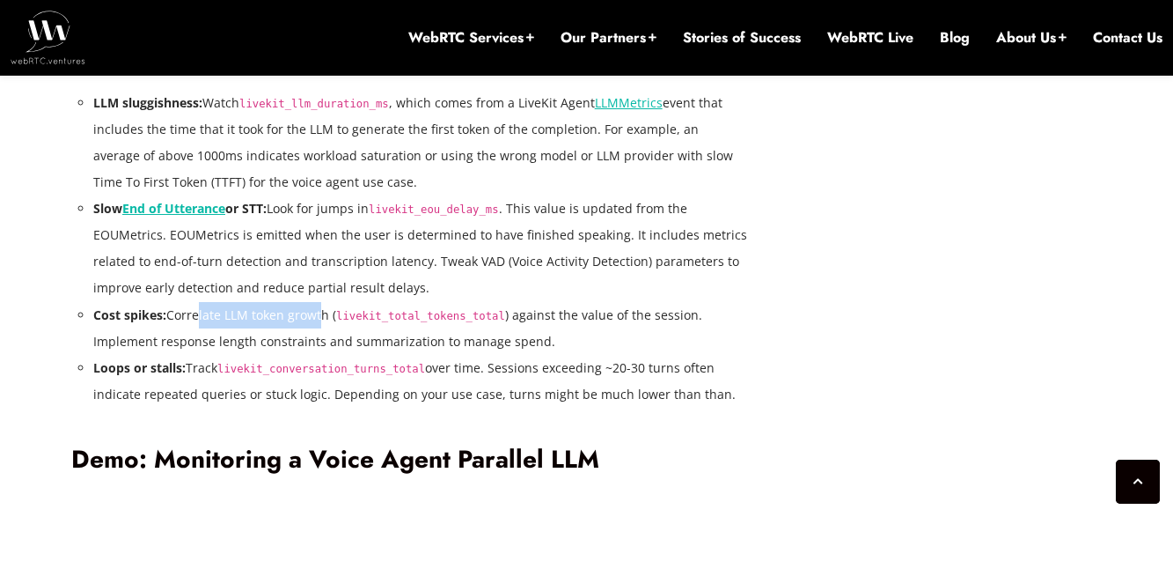
drag, startPoint x: 192, startPoint y: 314, endPoint x: 312, endPoint y: 323, distance: 120.9
click at [312, 323] on li "Cost spikes: Correlate LLM token growth ( livekit_total_tokens_total ) against …" at bounding box center [421, 328] width 656 height 53
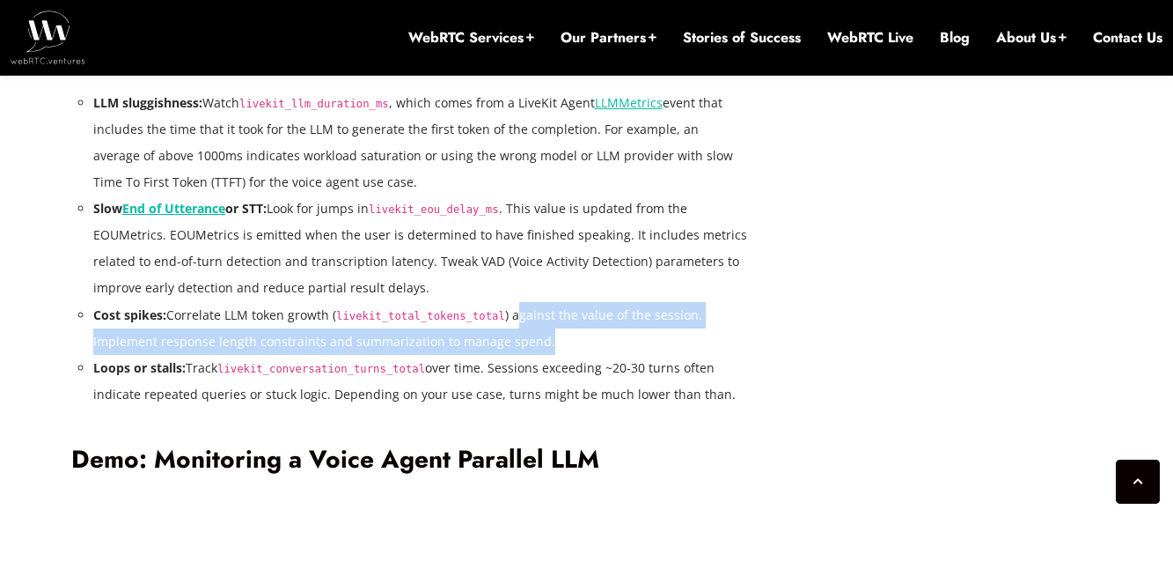
drag, startPoint x: 517, startPoint y: 312, endPoint x: 569, endPoint y: 334, distance: 56.4
click at [569, 334] on li "Cost spikes: Correlate LLM token growth ( livekit_total_tokens_total ) against …" at bounding box center [421, 328] width 656 height 53
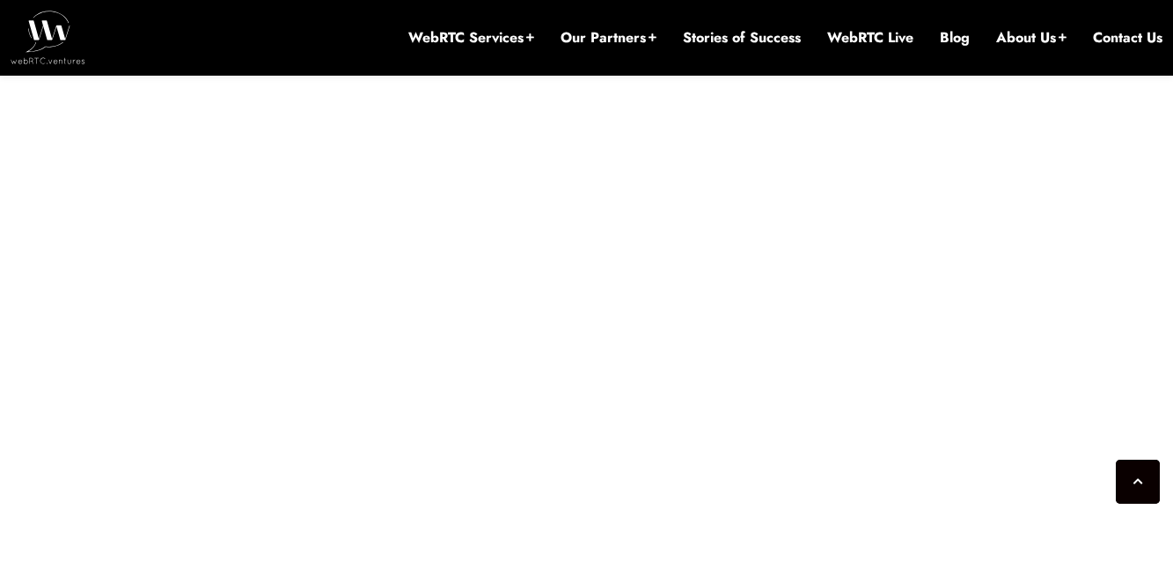
scroll to position [3980, 0]
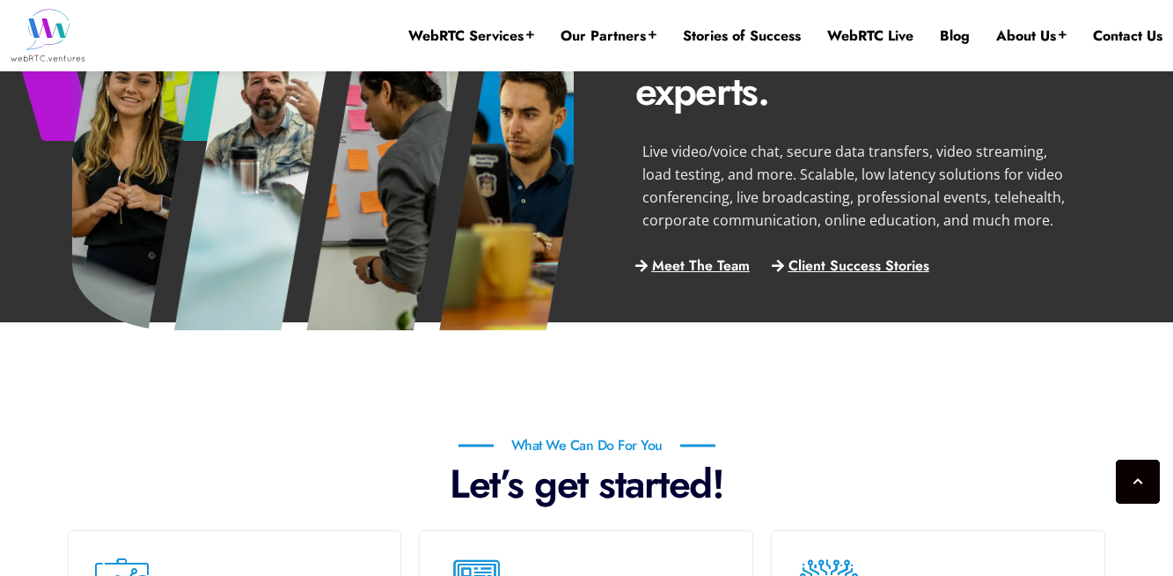
scroll to position [856, 0]
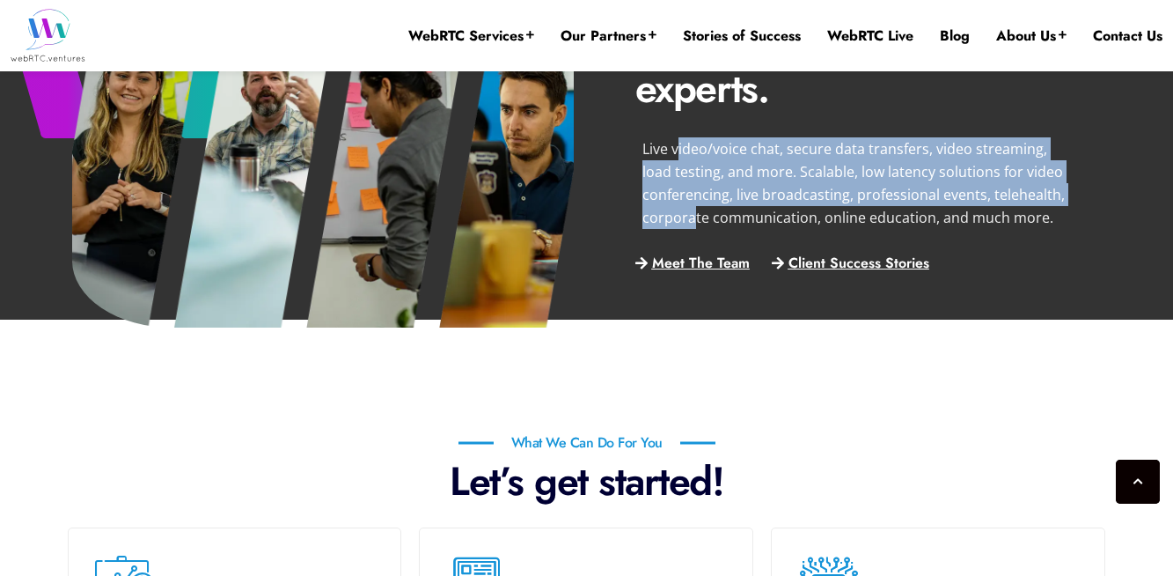
drag, startPoint x: 678, startPoint y: 152, endPoint x: 696, endPoint y: 207, distance: 57.6
click at [696, 207] on p "Live video/voice chat, secure data transfers, video streaming, load testing, an…" at bounding box center [855, 183] width 426 height 92
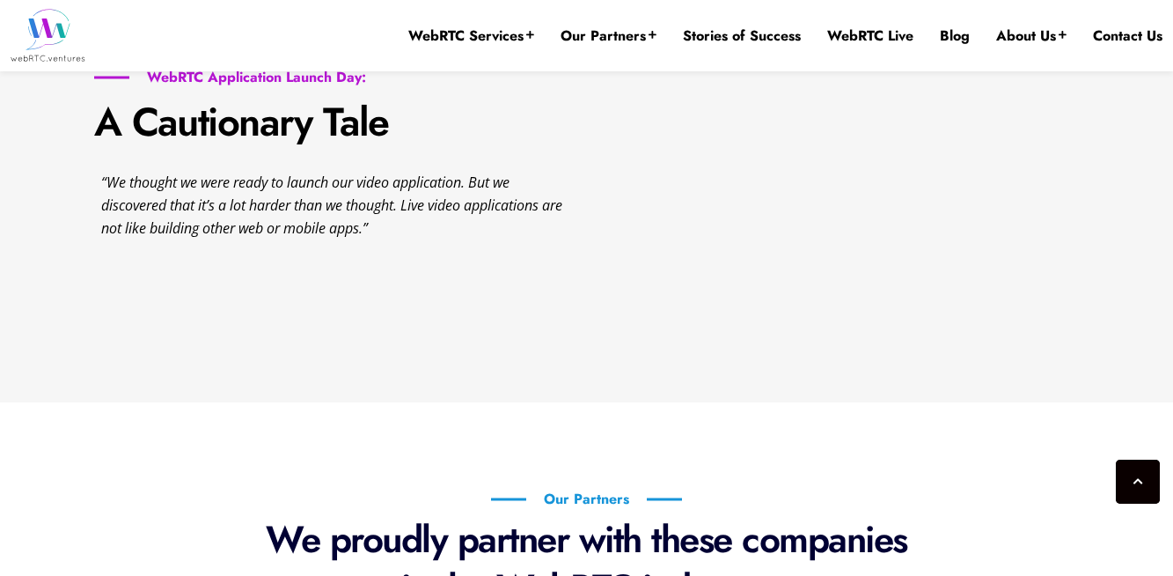
scroll to position [2277, 0]
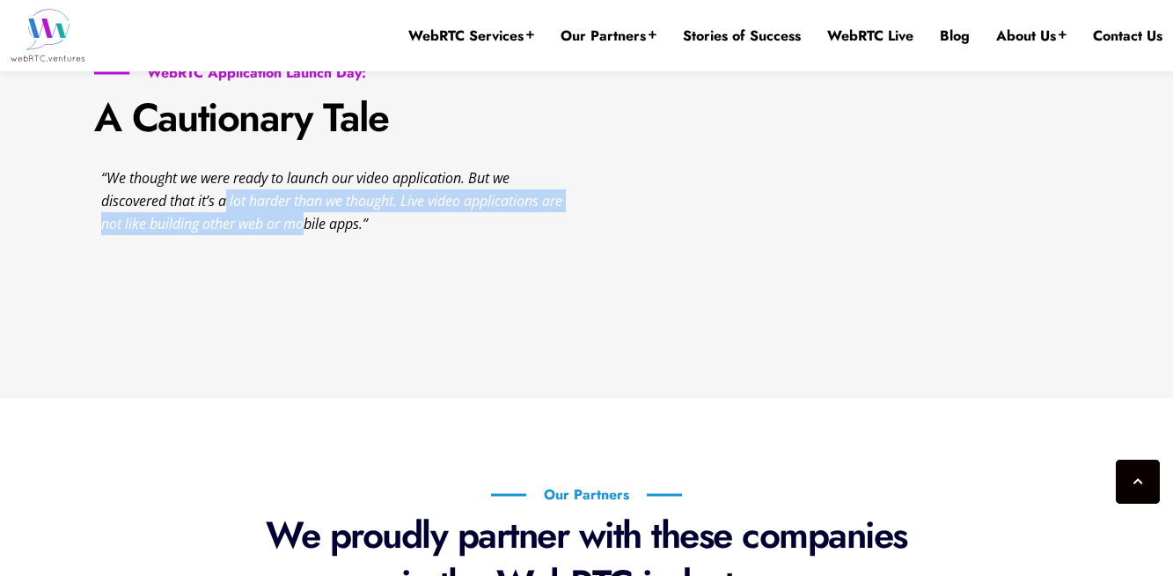
drag, startPoint x: 228, startPoint y: 200, endPoint x: 334, endPoint y: 217, distance: 107.1
click at [334, 217] on em "“We thought we were ready to launch our video application. But we discovered th…" at bounding box center [331, 200] width 461 height 65
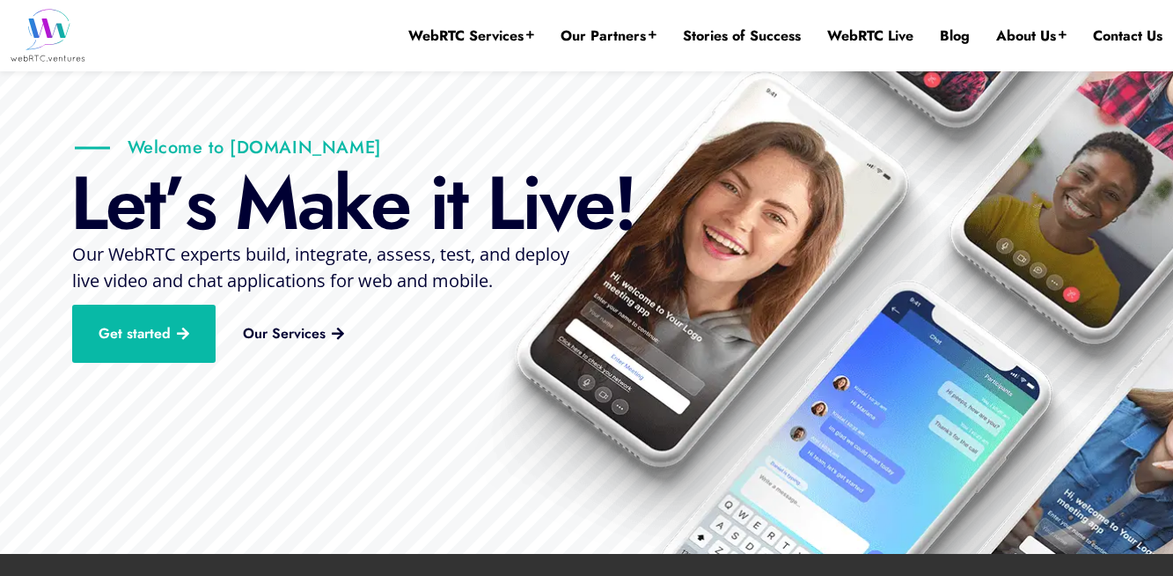
scroll to position [0, 0]
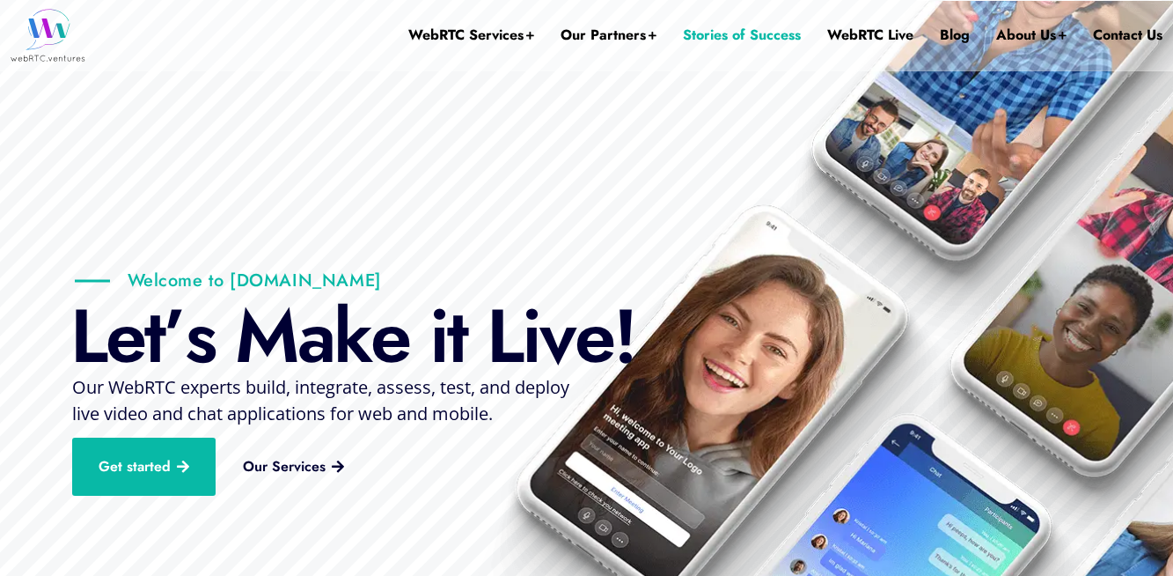
click at [771, 30] on link "Stories of Success" at bounding box center [742, 35] width 118 height 70
